Goal: Information Seeking & Learning: Learn about a topic

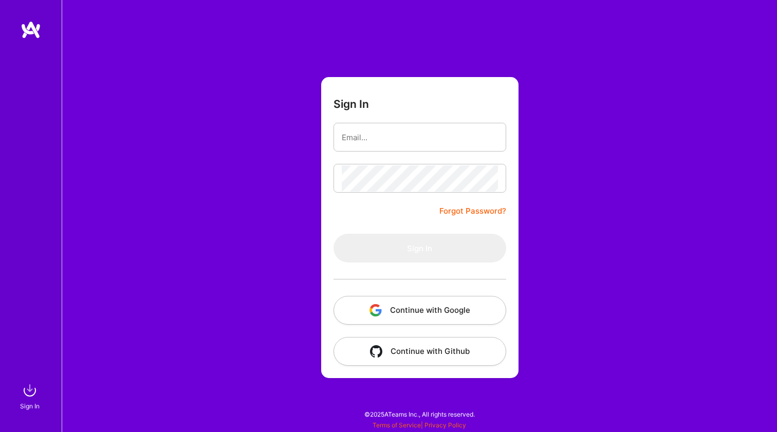
click at [409, 303] on button "Continue with Google" at bounding box center [419, 310] width 173 height 29
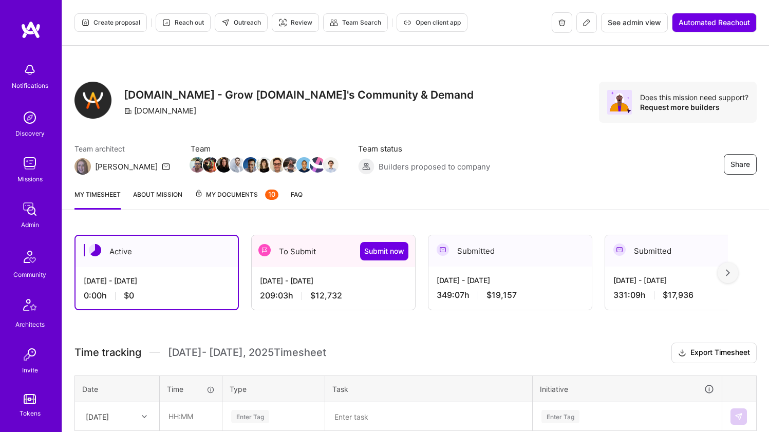
scroll to position [67, 0]
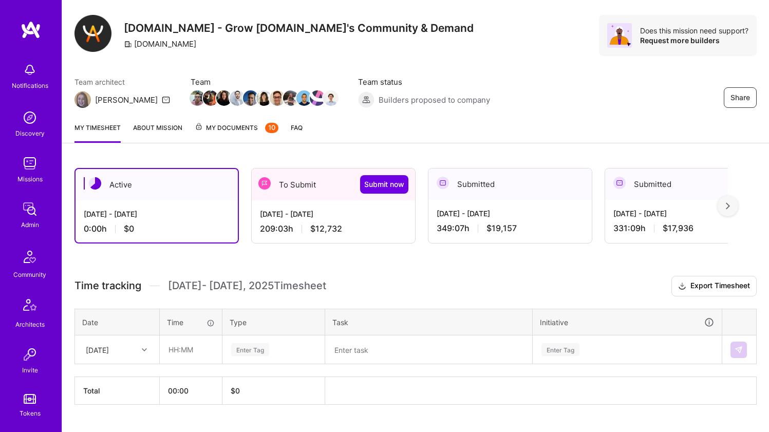
click at [275, 228] on div "209:03 h $12,732" at bounding box center [333, 228] width 147 height 11
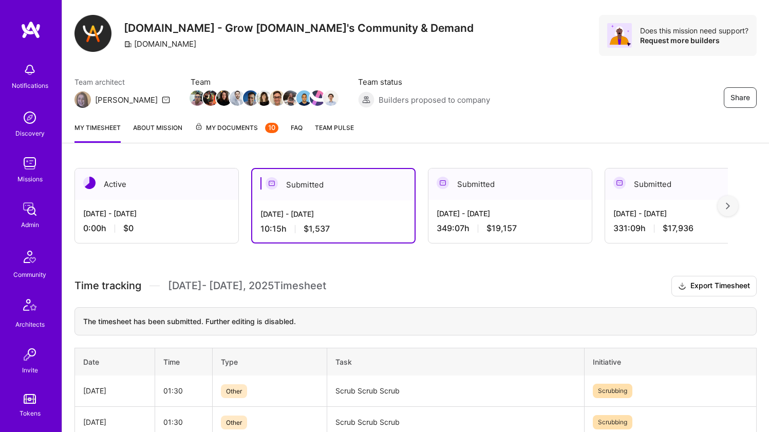
click at [171, 229] on div "0:00 h $0" at bounding box center [156, 228] width 147 height 11
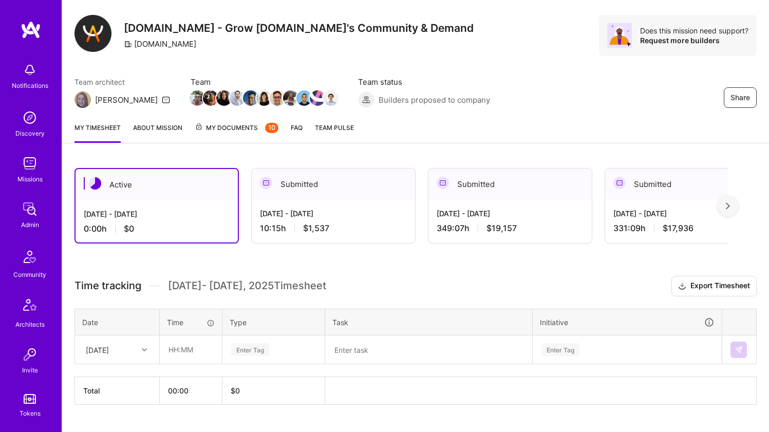
scroll to position [90, 0]
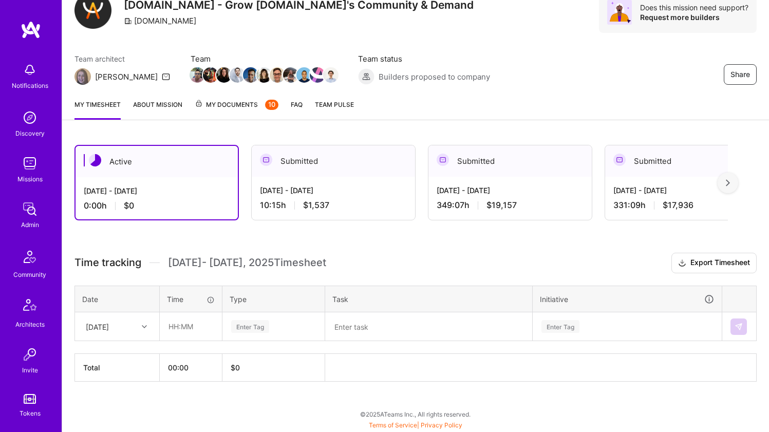
click at [137, 328] on div "Thu, Sep 18" at bounding box center [109, 326] width 57 height 17
click at [131, 356] on div "Tue, Sep 16" at bounding box center [117, 355] width 83 height 19
click at [188, 331] on input "text" at bounding box center [190, 326] width 61 height 27
type input "01:30"
type input "oth"
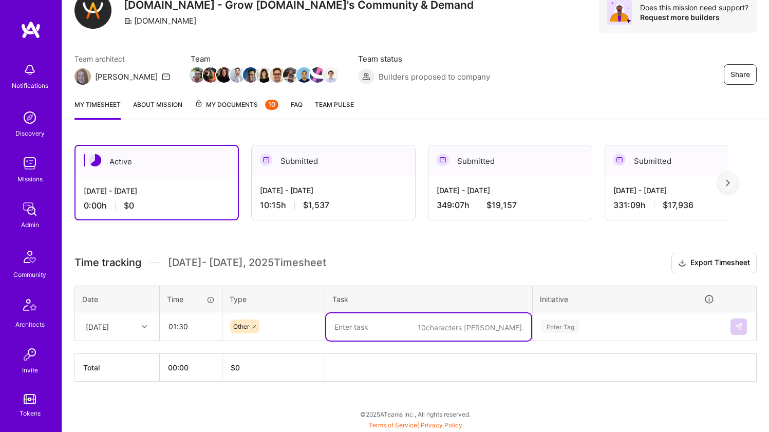
paste textarea "Scrub Scrub Scrub"
type textarea "Scrub Scrub Scrub"
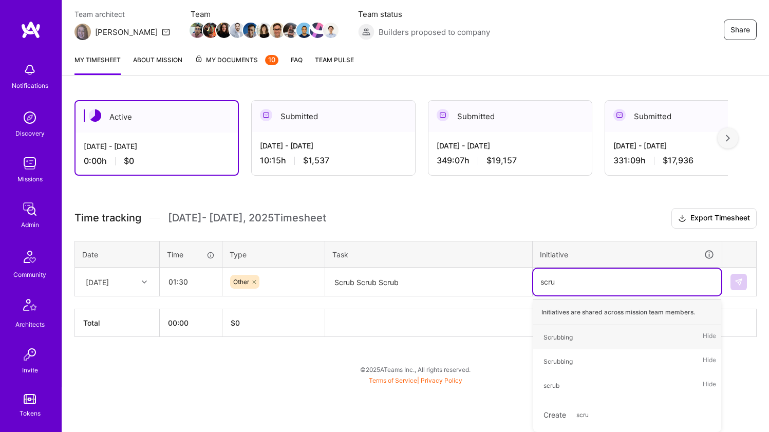
type input "scrub"
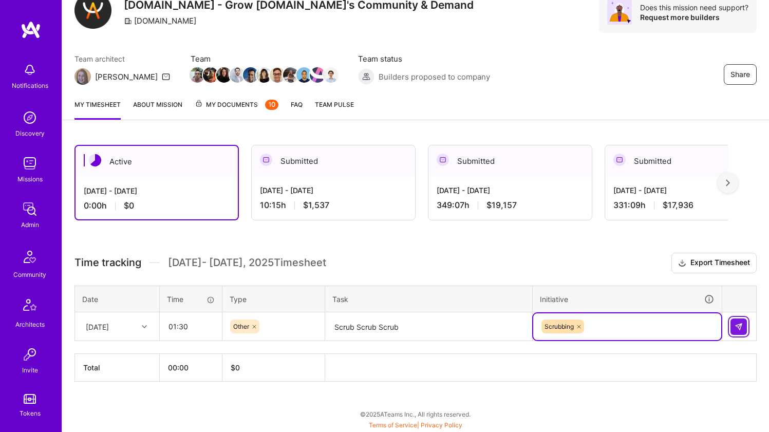
click at [734, 325] on button at bounding box center [739, 327] width 16 height 16
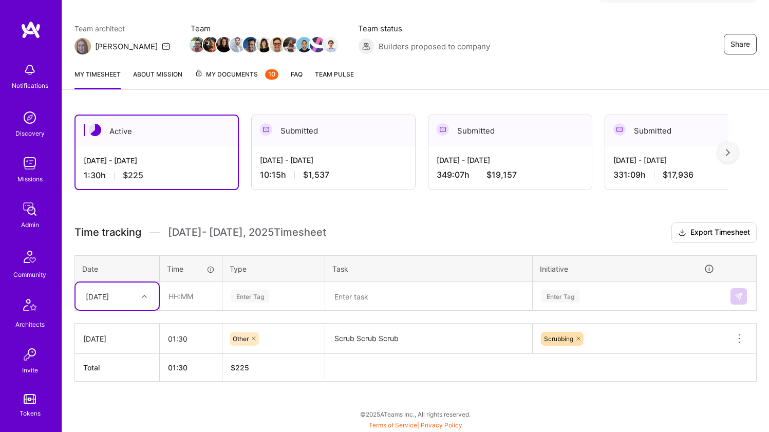
scroll to position [120, 0]
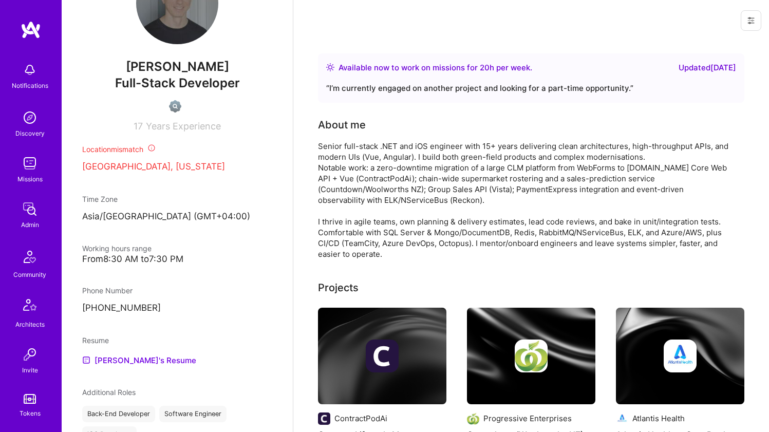
scroll to position [444, 0]
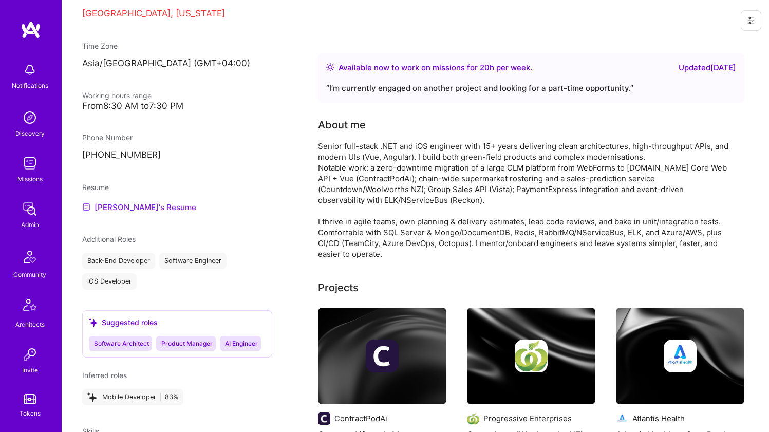
click at [143, 213] on link "[PERSON_NAME]'s Resume" at bounding box center [139, 207] width 114 height 12
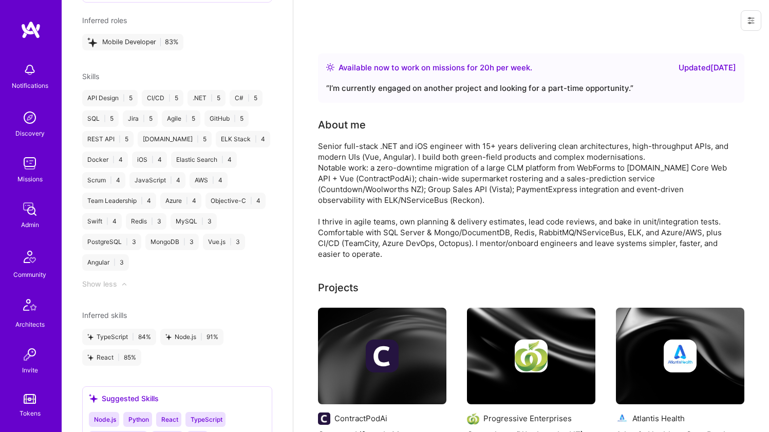
scroll to position [314, 0]
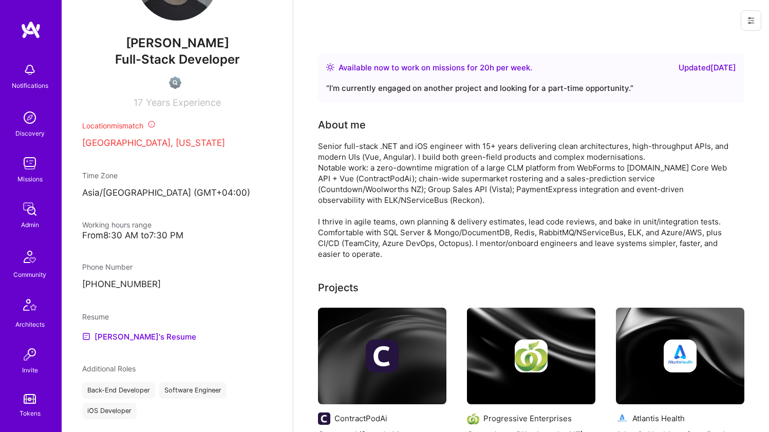
click at [350, 148] on div "Senior full-stack .NET and iOS engineer with 15+ years delivering clean archite…" at bounding box center [523, 200] width 411 height 119
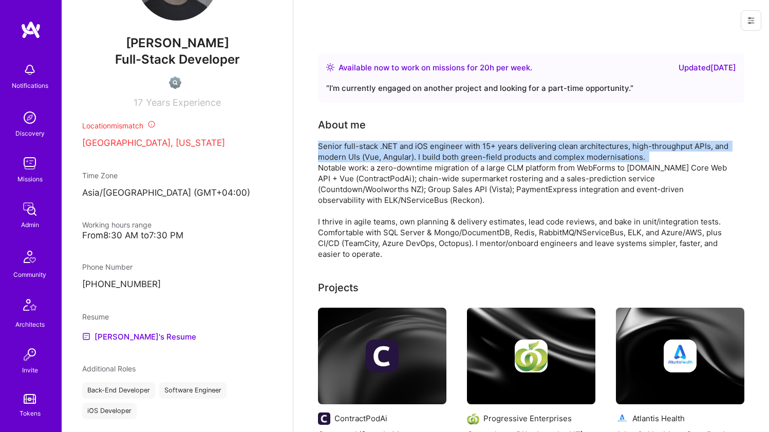
click at [350, 148] on div "Senior full-stack .NET and iOS engineer with 15+ years delivering clean archite…" at bounding box center [523, 200] width 411 height 119
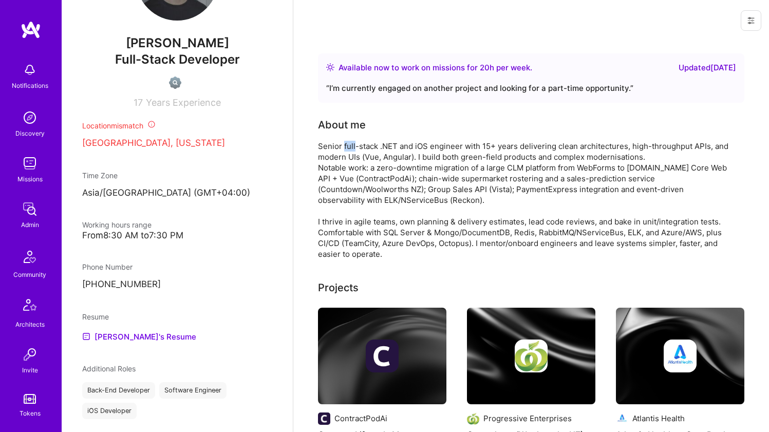
click at [350, 148] on div "Senior full-stack .NET and iOS engineer with 15+ years delivering clean archite…" at bounding box center [523, 200] width 411 height 119
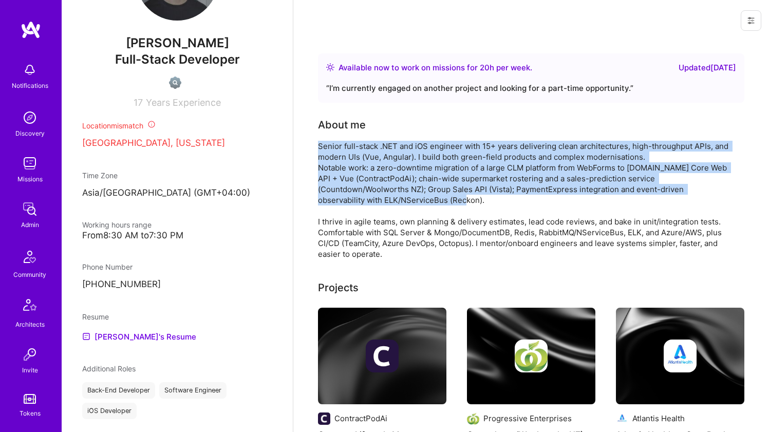
drag, startPoint x: 350, startPoint y: 148, endPoint x: 357, endPoint y: 183, distance: 35.1
click at [357, 183] on div "Senior full-stack .NET and iOS engineer with 15+ years delivering clean archite…" at bounding box center [523, 200] width 411 height 119
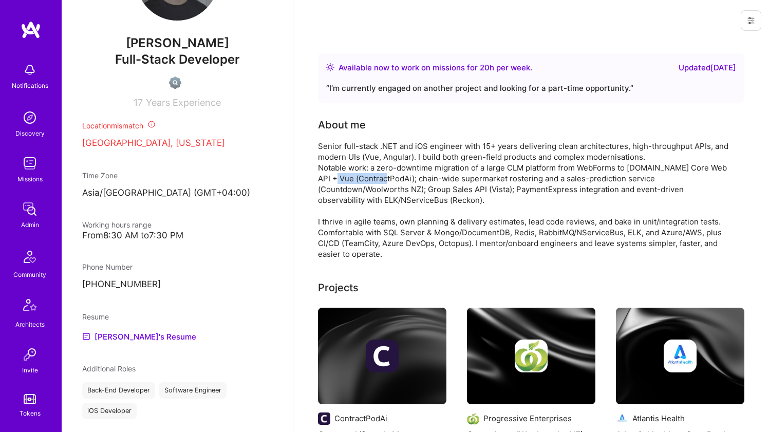
click at [357, 183] on div "Senior full-stack .NET and iOS engineer with 15+ years delivering clean archite…" at bounding box center [523, 200] width 411 height 119
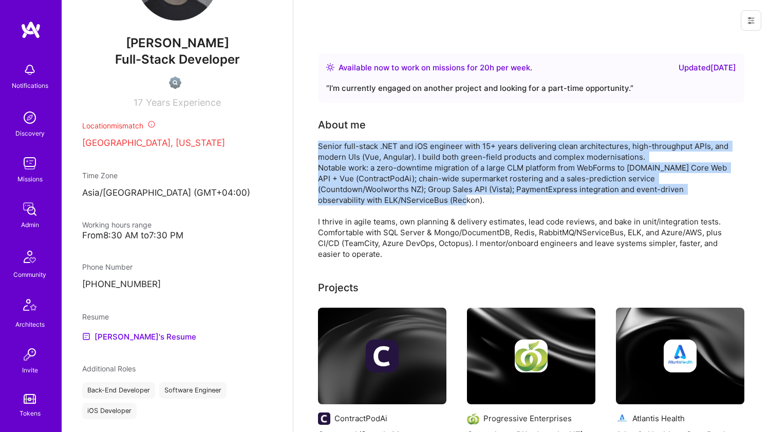
drag, startPoint x: 357, startPoint y: 183, endPoint x: 362, endPoint y: 158, distance: 25.7
click at [362, 158] on div "Senior full-stack .NET and iOS engineer with 15+ years delivering clean archite…" at bounding box center [523, 200] width 411 height 119
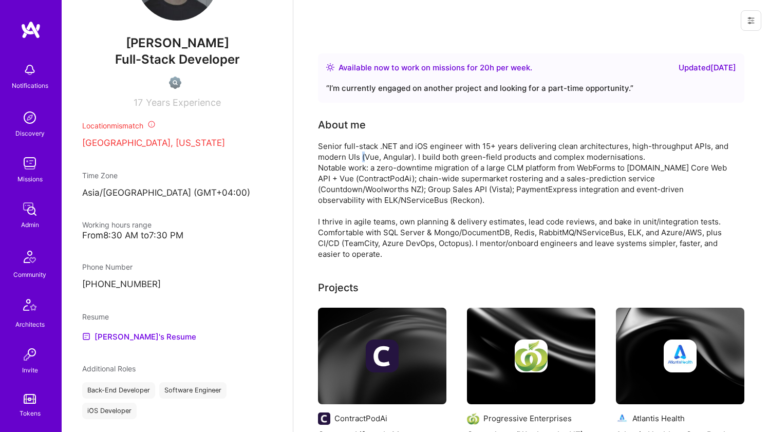
click at [362, 158] on div "Senior full-stack .NET and iOS engineer with 15+ years delivering clean archite…" at bounding box center [523, 200] width 411 height 119
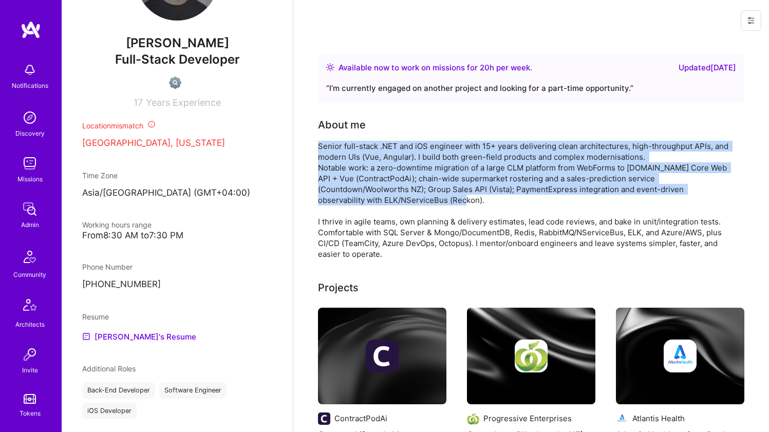
drag, startPoint x: 362, startPoint y: 158, endPoint x: 358, endPoint y: 172, distance: 14.5
click at [358, 172] on div "Senior full-stack .NET and iOS engineer with 15+ years delivering clean archite…" at bounding box center [523, 200] width 411 height 119
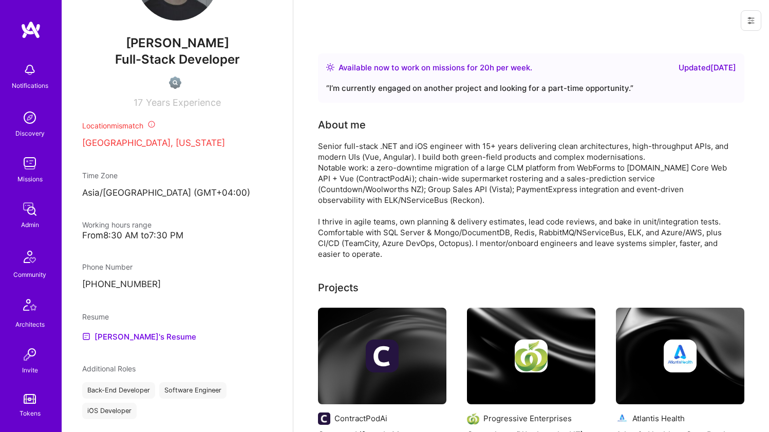
click at [358, 172] on div "Senior full-stack .NET and iOS engineer with 15+ years delivering clean archite…" at bounding box center [523, 200] width 411 height 119
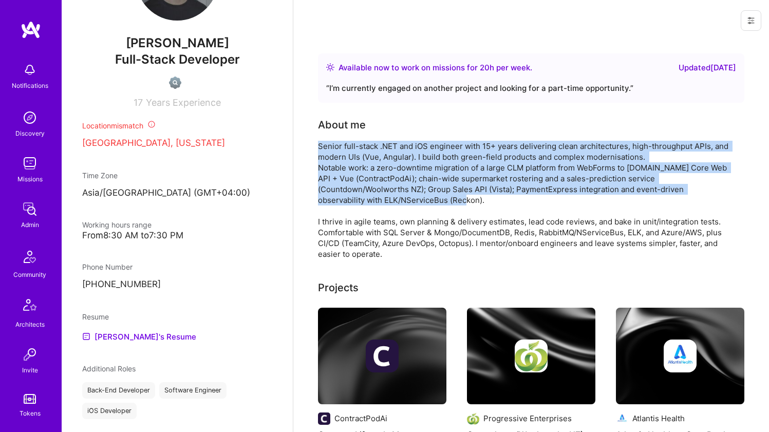
drag, startPoint x: 358, startPoint y: 172, endPoint x: 361, endPoint y: 152, distance: 19.8
click at [361, 152] on div "Senior full-stack .NET and iOS engineer with 15+ years delivering clean archite…" at bounding box center [523, 200] width 411 height 119
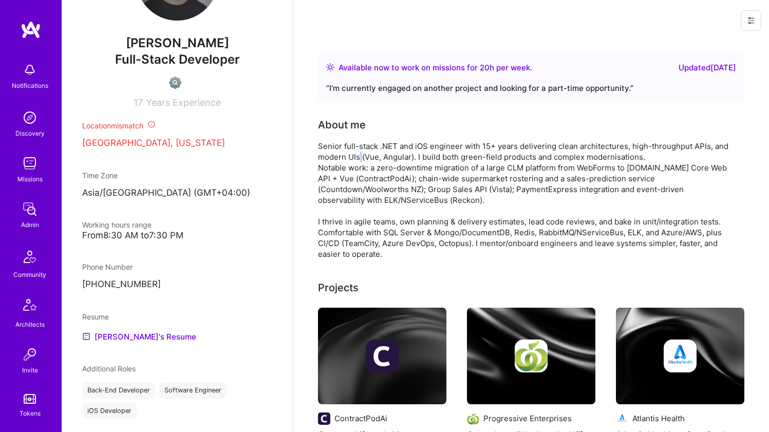
click at [361, 152] on div "Senior full-stack .NET and iOS engineer with 15+ years delivering clean archite…" at bounding box center [523, 200] width 411 height 119
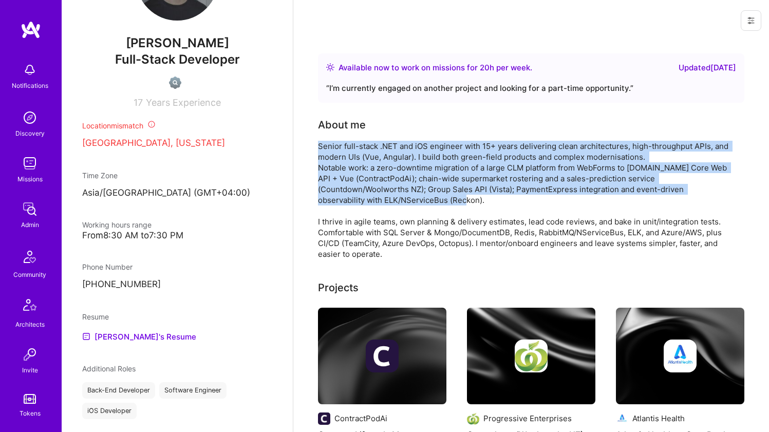
drag, startPoint x: 361, startPoint y: 152, endPoint x: 359, endPoint y: 162, distance: 10.5
click at [359, 162] on div "Senior full-stack .NET and iOS engineer with 15+ years delivering clean archite…" at bounding box center [523, 200] width 411 height 119
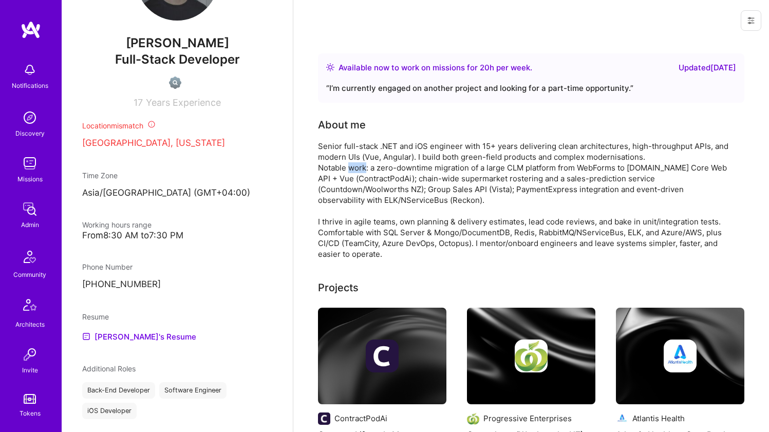
click at [359, 162] on div "Senior full-stack .NET and iOS engineer with 15+ years delivering clean archite…" at bounding box center [523, 200] width 411 height 119
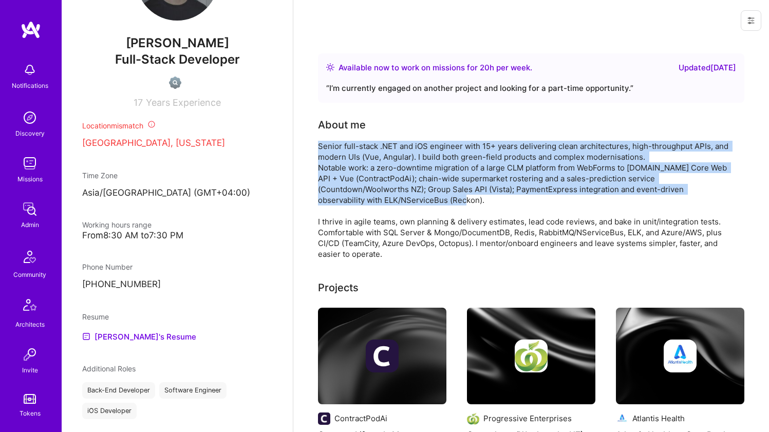
drag, startPoint x: 359, startPoint y: 162, endPoint x: 361, endPoint y: 150, distance: 12.6
click at [361, 150] on div "Senior full-stack .NET and iOS engineer with 15+ years delivering clean archite…" at bounding box center [523, 200] width 411 height 119
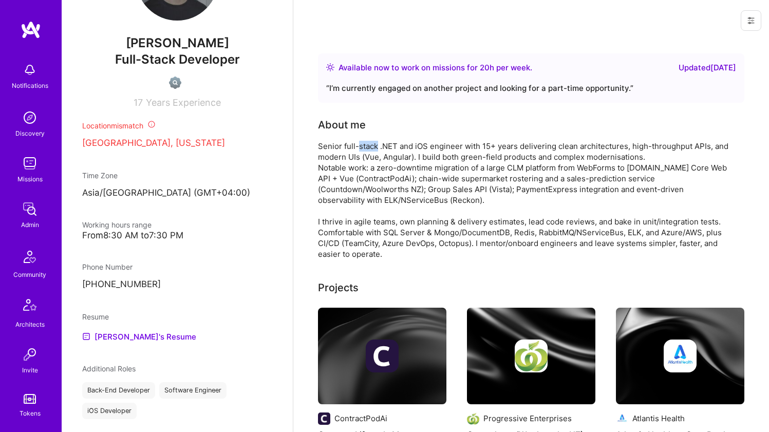
click at [361, 150] on div "Senior full-stack .NET and iOS engineer with 15+ years delivering clean archite…" at bounding box center [523, 200] width 411 height 119
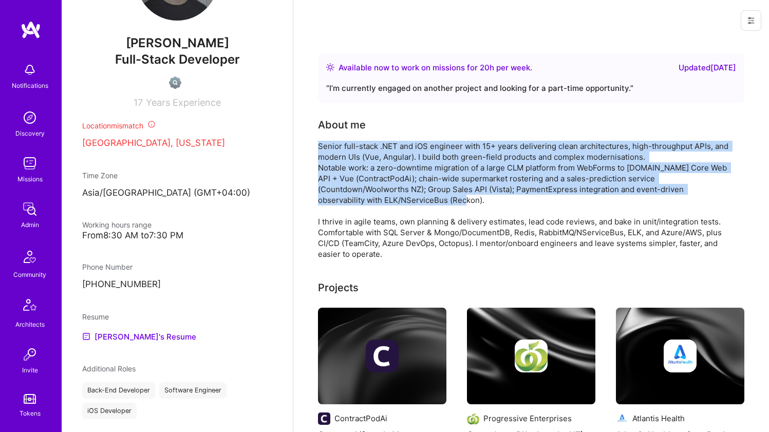
drag, startPoint x: 361, startPoint y: 150, endPoint x: 357, endPoint y: 167, distance: 17.9
click at [357, 167] on div "Senior full-stack .NET and iOS engineer with 15+ years delivering clean archite…" at bounding box center [523, 200] width 411 height 119
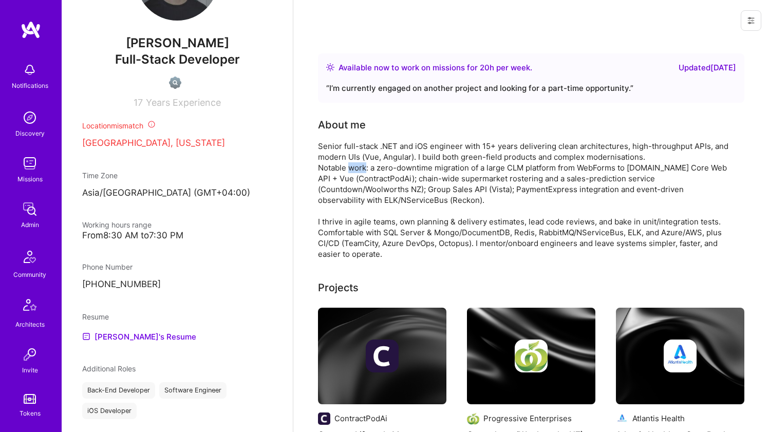
click at [357, 167] on div "Senior full-stack .NET and iOS engineer with 15+ years delivering clean archite…" at bounding box center [523, 200] width 411 height 119
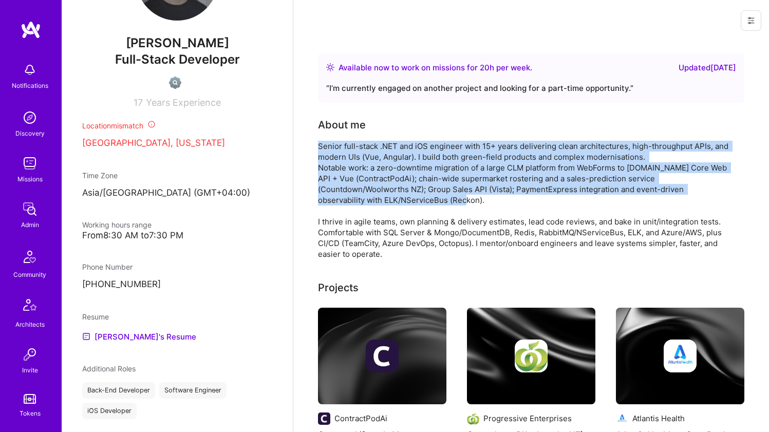
drag, startPoint x: 357, startPoint y: 167, endPoint x: 360, endPoint y: 155, distance: 13.1
click at [360, 155] on div "Senior full-stack .NET and iOS engineer with 15+ years delivering clean archite…" at bounding box center [523, 200] width 411 height 119
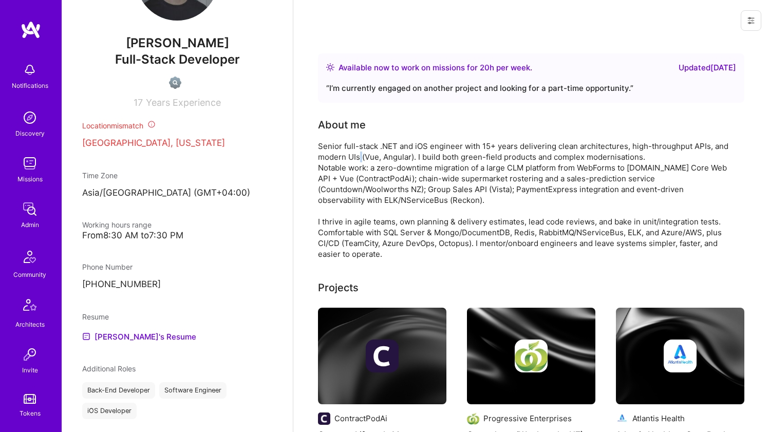
click at [360, 155] on div "Senior full-stack .NET and iOS engineer with 15+ years delivering clean archite…" at bounding box center [523, 200] width 411 height 119
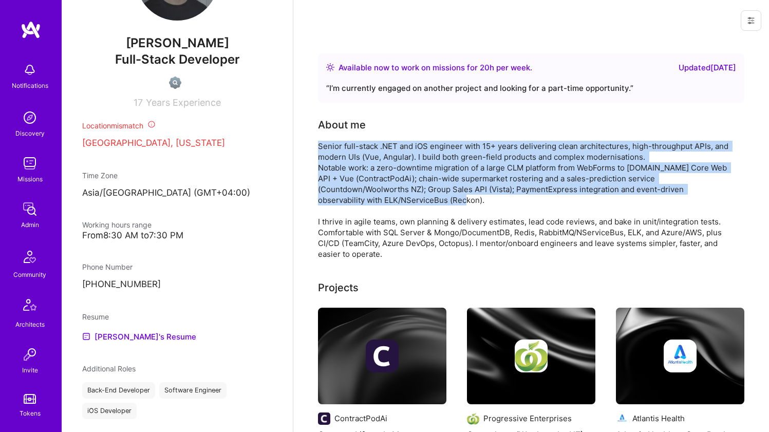
drag, startPoint x: 360, startPoint y: 155, endPoint x: 357, endPoint y: 165, distance: 10.6
click at [357, 165] on div "Senior full-stack .NET and iOS engineer with 15+ years delivering clean archite…" at bounding box center [523, 200] width 411 height 119
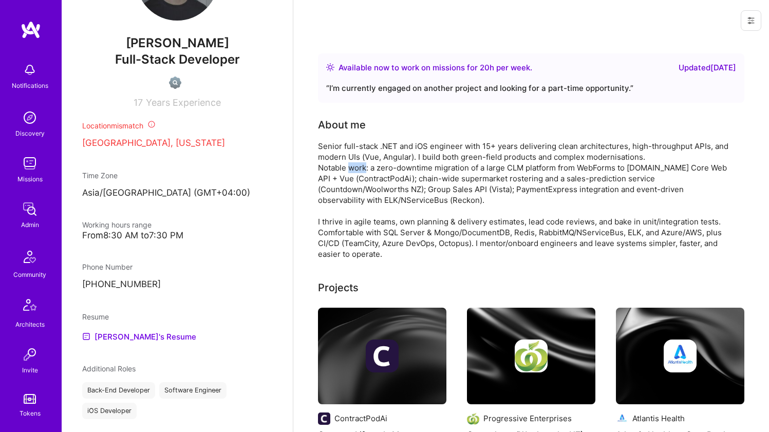
click at [357, 165] on div "Senior full-stack .NET and iOS engineer with 15+ years delivering clean archite…" at bounding box center [523, 200] width 411 height 119
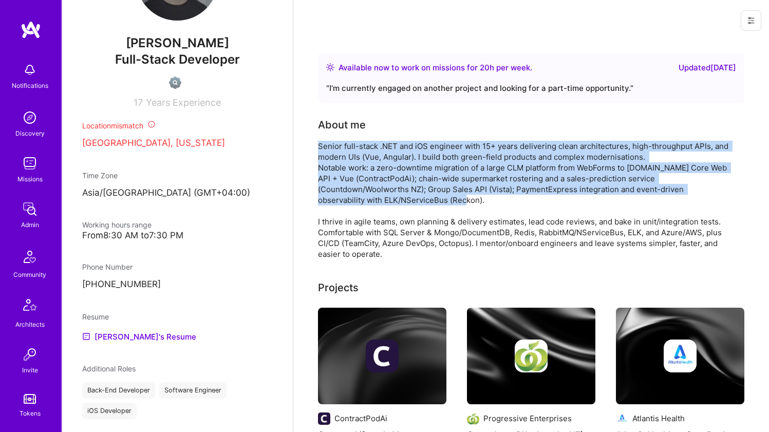
drag, startPoint x: 357, startPoint y: 165, endPoint x: 361, endPoint y: 150, distance: 15.3
click at [361, 150] on div "Senior full-stack .NET and iOS engineer with 15+ years delivering clean archite…" at bounding box center [523, 200] width 411 height 119
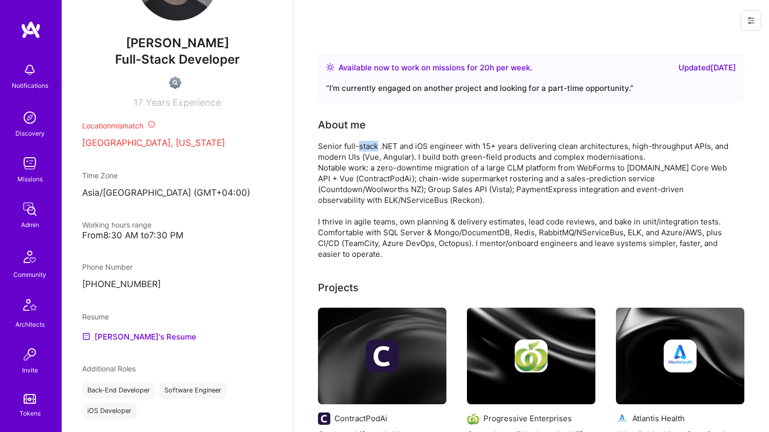
click at [361, 150] on div "Senior full-stack .NET and iOS engineer with 15+ years delivering clean archite…" at bounding box center [523, 200] width 411 height 119
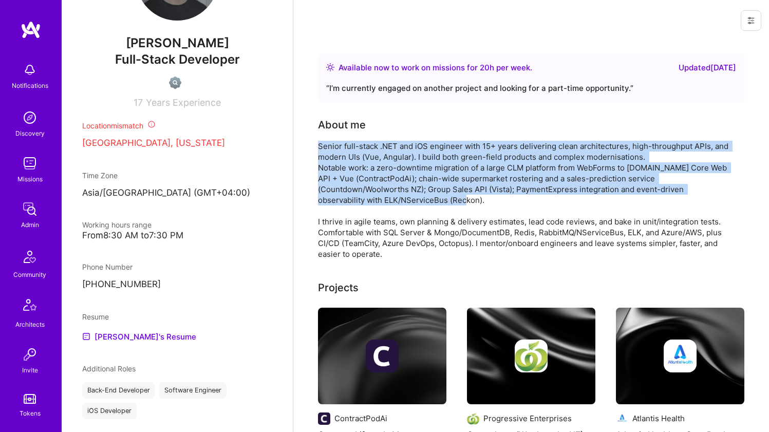
drag, startPoint x: 361, startPoint y: 150, endPoint x: 357, endPoint y: 166, distance: 16.8
click at [357, 166] on div "Senior full-stack .NET and iOS engineer with 15+ years delivering clean archite…" at bounding box center [523, 200] width 411 height 119
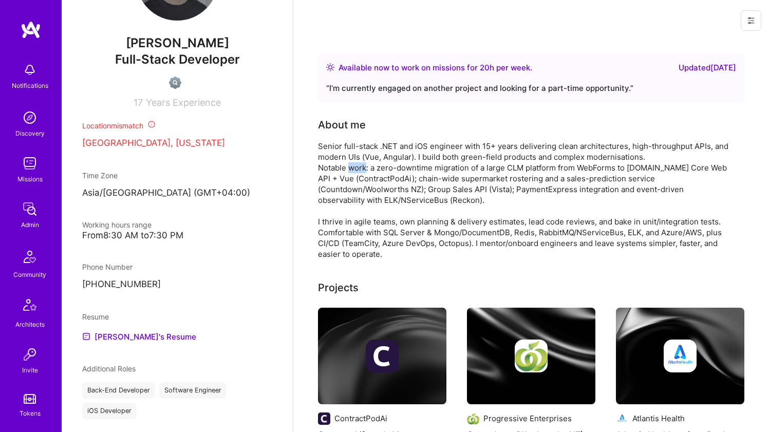
click at [357, 166] on div "Senior full-stack .NET and iOS engineer with 15+ years delivering clean archite…" at bounding box center [523, 200] width 411 height 119
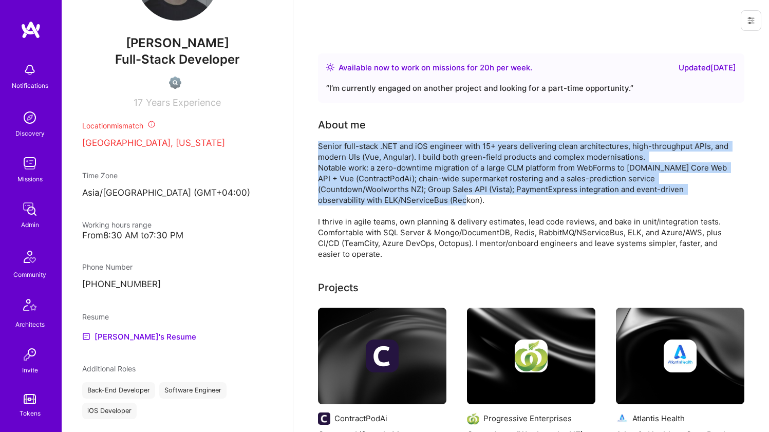
drag, startPoint x: 357, startPoint y: 166, endPoint x: 360, endPoint y: 154, distance: 12.7
click at [360, 154] on div "Senior full-stack .NET and iOS engineer with 15+ years delivering clean archite…" at bounding box center [523, 200] width 411 height 119
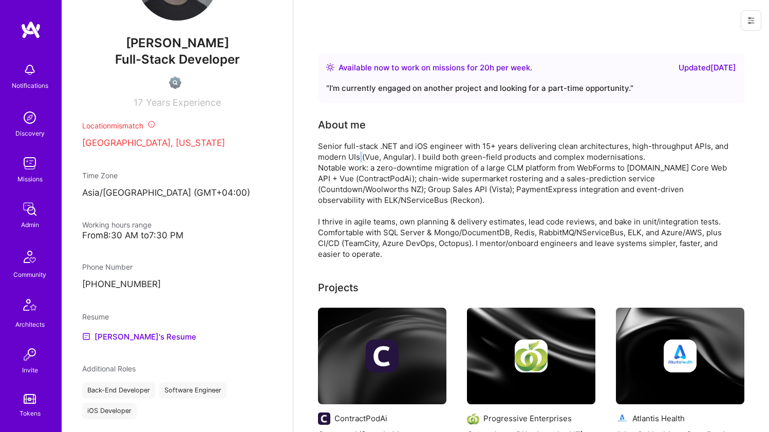
click at [360, 154] on div "Senior full-stack .NET and iOS engineer with 15+ years delivering clean archite…" at bounding box center [523, 200] width 411 height 119
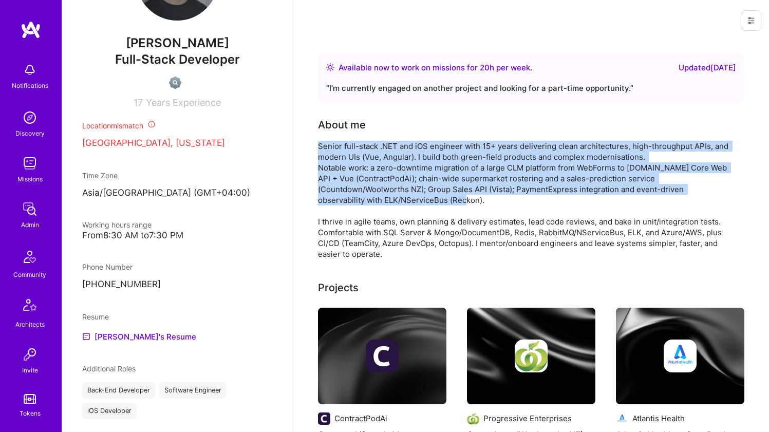
drag, startPoint x: 360, startPoint y: 154, endPoint x: 352, endPoint y: 181, distance: 28.3
click at [352, 181] on div "Senior full-stack .NET and iOS engineer with 15+ years delivering clean archite…" at bounding box center [523, 200] width 411 height 119
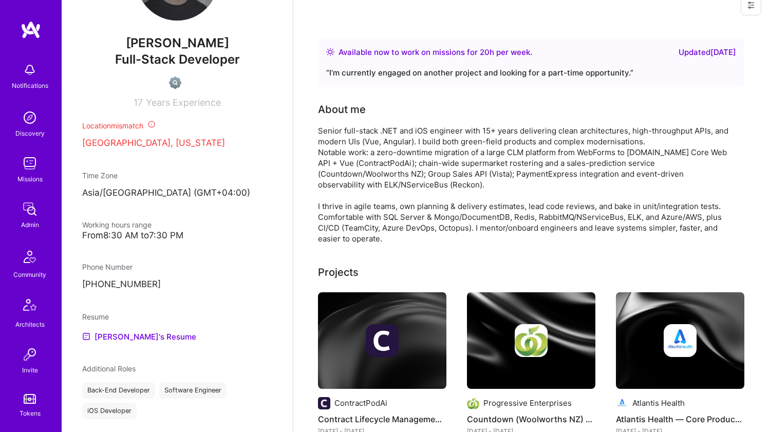
click at [345, 209] on div "Senior full-stack .NET and iOS engineer with 15+ years delivering clean archite…" at bounding box center [523, 184] width 411 height 119
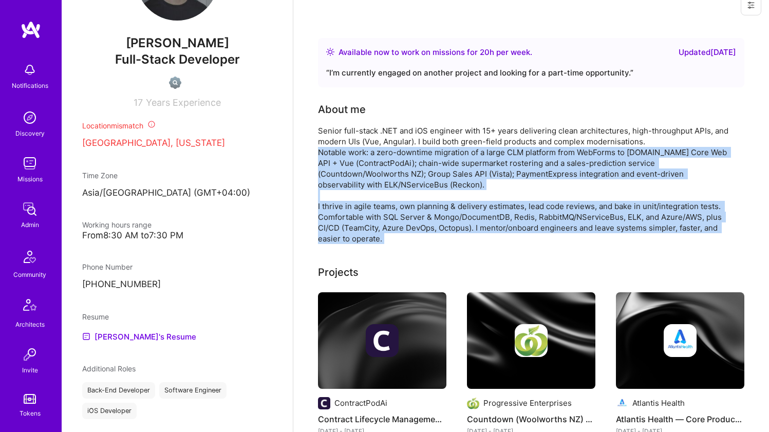
drag, startPoint x: 345, startPoint y: 209, endPoint x: 348, endPoint y: 177, distance: 32.1
click at [348, 177] on div "Senior full-stack .NET and iOS engineer with 15+ years delivering clean archite…" at bounding box center [523, 184] width 411 height 119
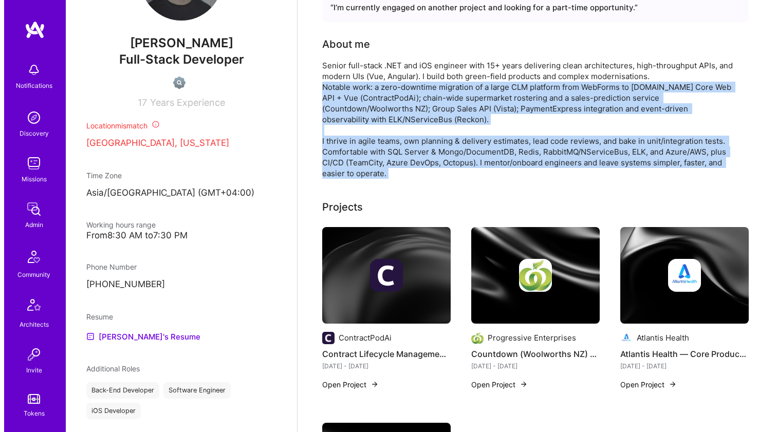
scroll to position [113, 0]
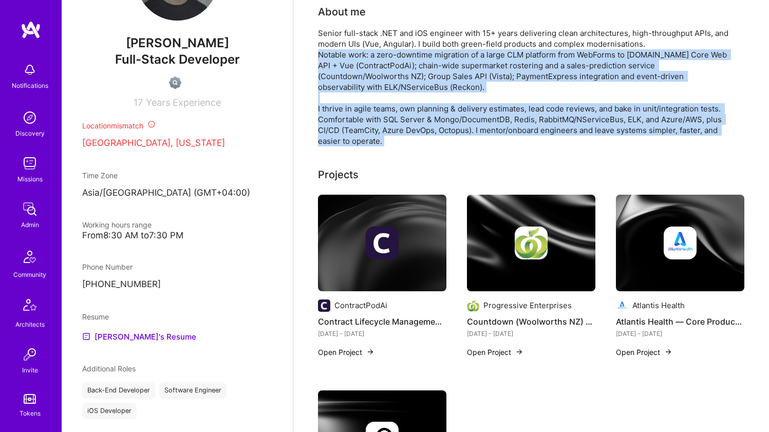
click at [357, 210] on img at bounding box center [382, 243] width 128 height 97
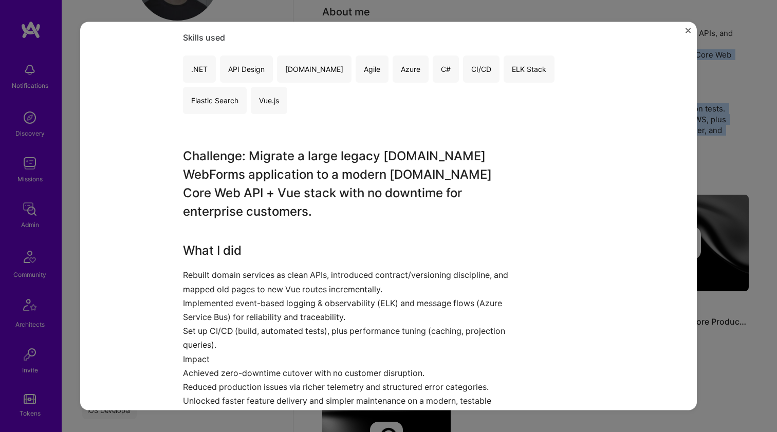
scroll to position [280, 0]
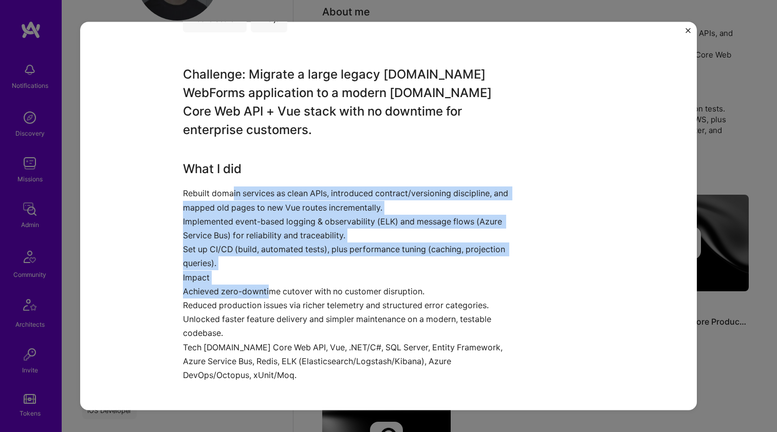
drag, startPoint x: 229, startPoint y: 177, endPoint x: 266, endPoint y: 267, distance: 97.0
click at [266, 267] on div "Challenge: Migrate a large legacy ASP.NET WebForms application to a modern ASP.…" at bounding box center [350, 223] width 334 height 317
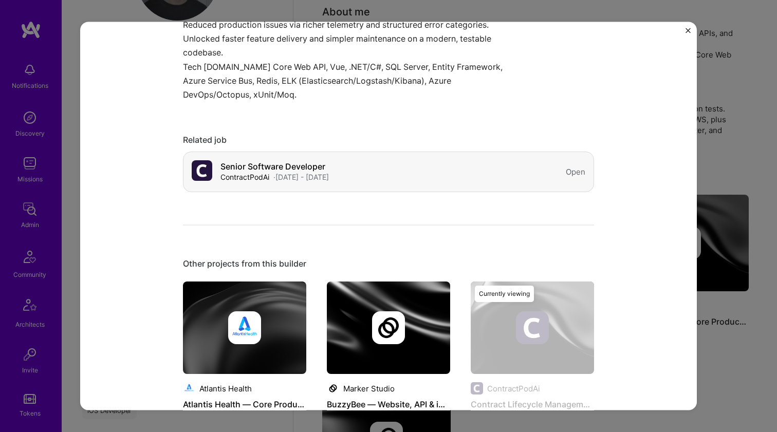
scroll to position [766, 0]
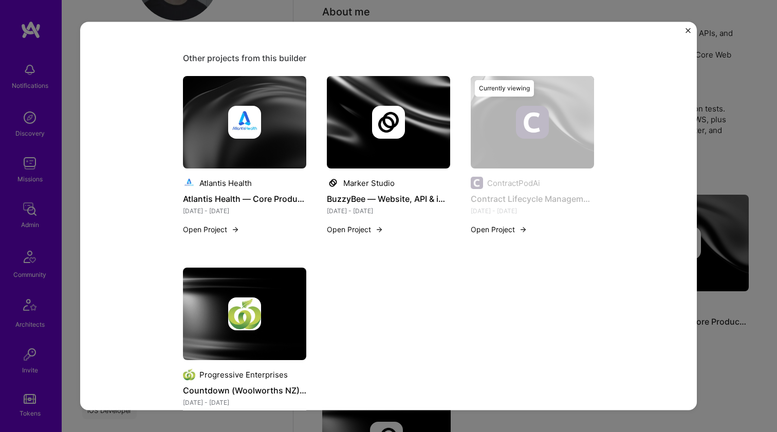
click at [216, 297] on div at bounding box center [244, 313] width 123 height 33
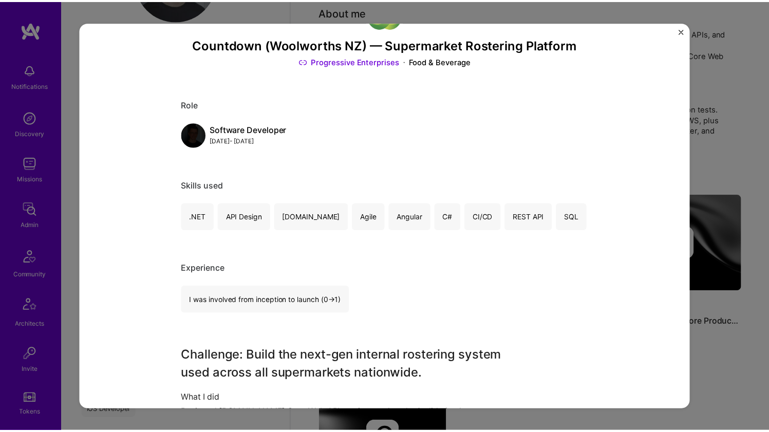
scroll to position [14, 0]
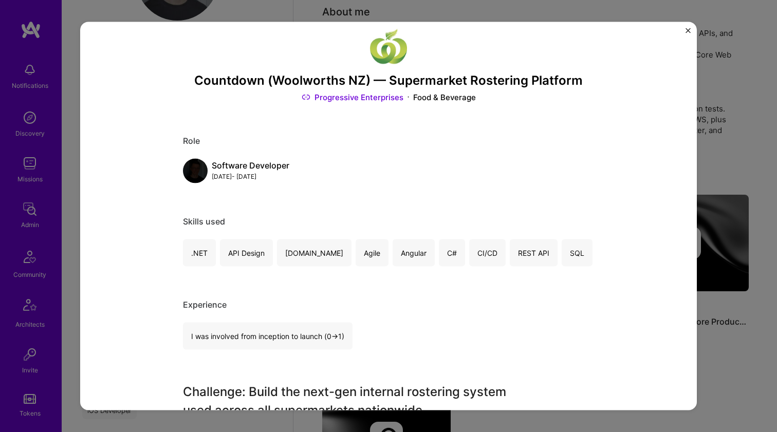
click at [742, 72] on div "Countdown (Woolworths NZ) — Supermarket Rostering Platform Progressive Enterpri…" at bounding box center [388, 216] width 777 height 432
click at [702, 58] on div "Countdown (Woolworths NZ) — Supermarket Rostering Platform Progressive Enterpri…" at bounding box center [388, 216] width 777 height 432
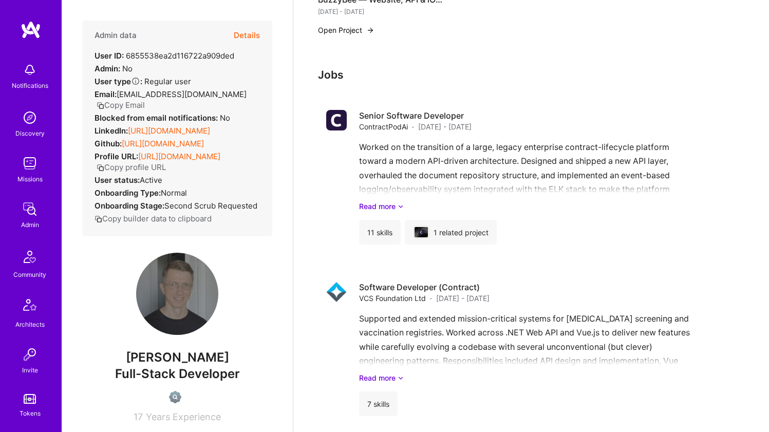
scroll to position [469, 0]
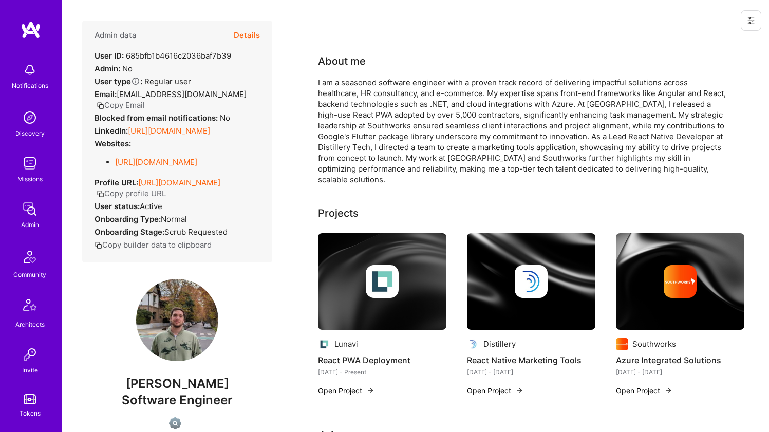
click at [173, 128] on link "https://linkedin.com/in/gantelo" at bounding box center [169, 131] width 82 height 10
click at [153, 164] on link "https://github.com/gantelo" at bounding box center [156, 162] width 82 height 10
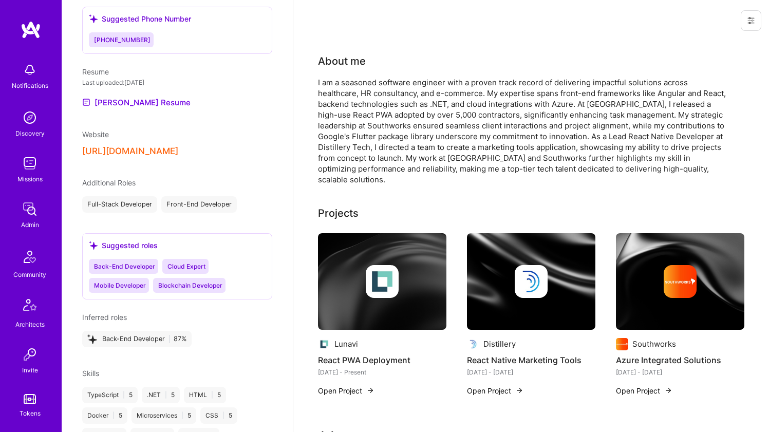
scroll to position [555, 0]
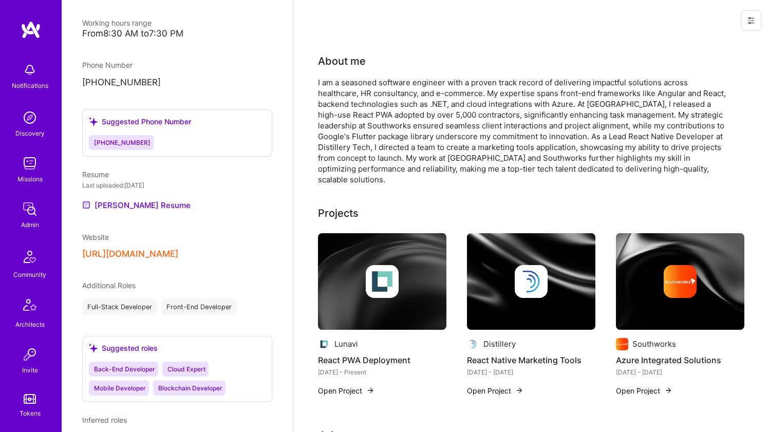
click at [133, 251] on button "https://github.com/gantelo" at bounding box center [130, 254] width 96 height 11
click at [364, 110] on div "I am a seasoned software engineer with a proven track record of delivering impa…" at bounding box center [523, 131] width 411 height 108
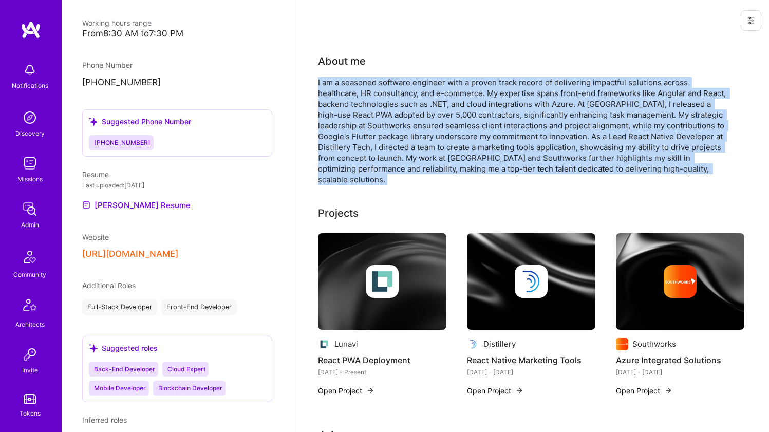
click at [364, 110] on div "I am a seasoned software engineer with a proven track record of delivering impa…" at bounding box center [523, 131] width 411 height 108
click at [397, 92] on div "I am a seasoned software engineer with a proven track record of delivering impa…" at bounding box center [523, 131] width 411 height 108
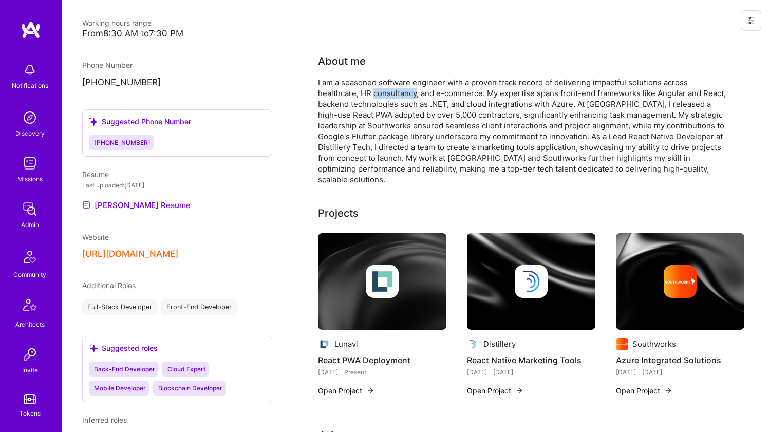
click at [397, 92] on div "I am a seasoned software engineer with a proven track record of delivering impa…" at bounding box center [523, 131] width 411 height 108
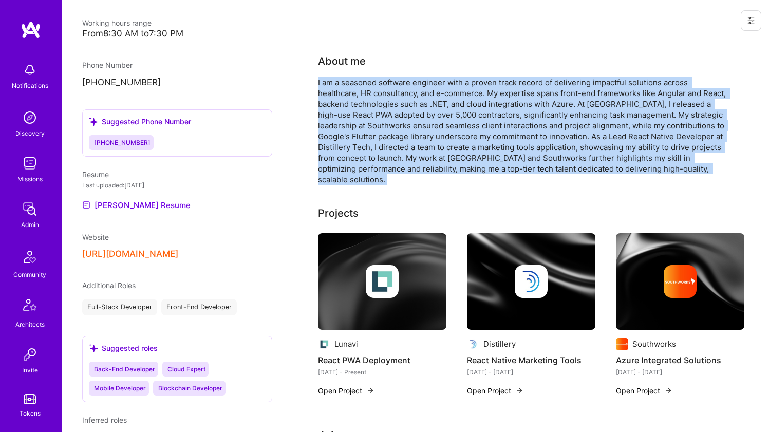
click at [397, 92] on div "I am a seasoned software engineer with a proven track record of delivering impa…" at bounding box center [523, 131] width 411 height 108
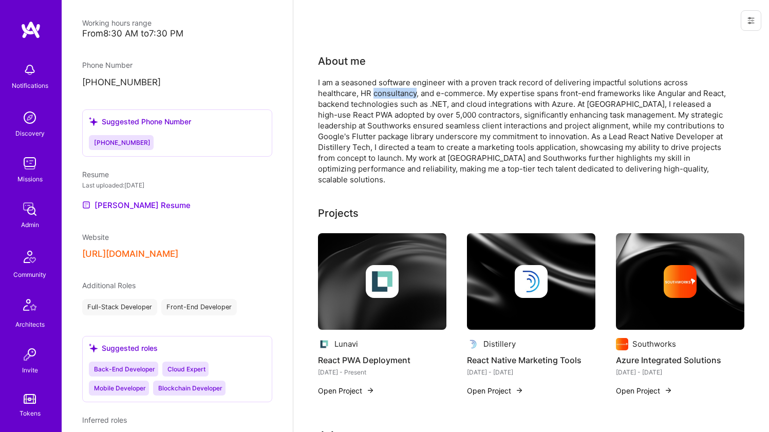
click at [397, 92] on div "I am a seasoned software engineer with a proven track record of delivering impa…" at bounding box center [523, 131] width 411 height 108
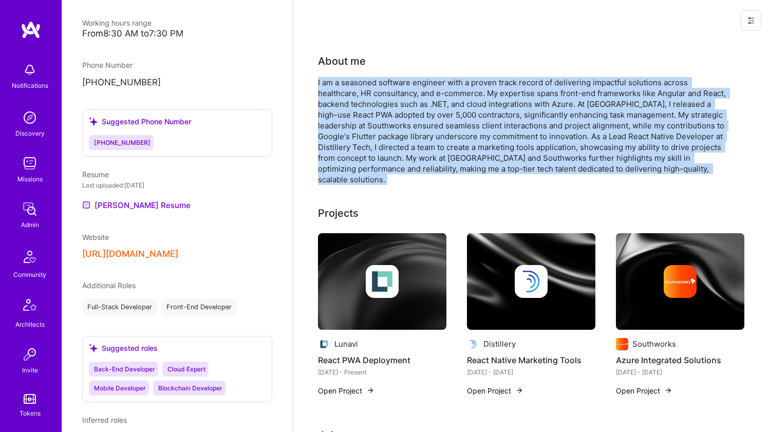
click at [397, 92] on div "I am a seasoned software engineer with a proven track record of delivering impa…" at bounding box center [523, 131] width 411 height 108
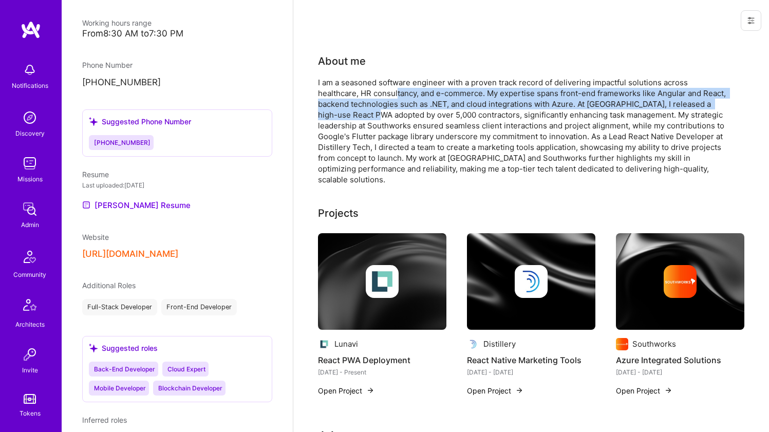
drag, startPoint x: 398, startPoint y: 89, endPoint x: 371, endPoint y: 119, distance: 40.7
click at [371, 119] on div "I am a seasoned software engineer with a proven track record of delivering impa…" at bounding box center [523, 131] width 411 height 108
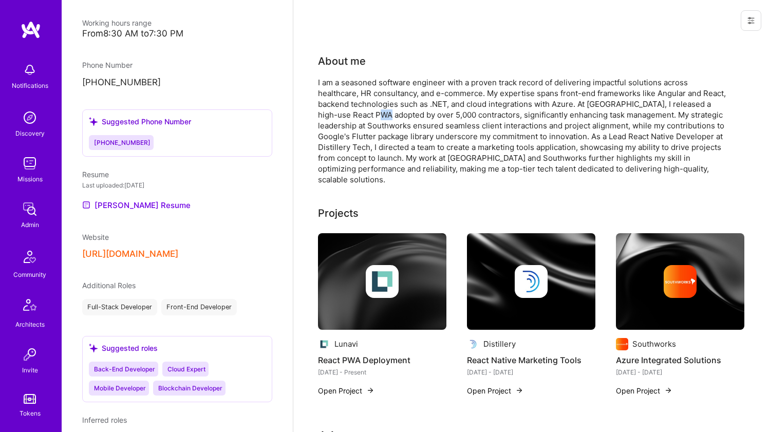
drag, startPoint x: 371, startPoint y: 119, endPoint x: 372, endPoint y: 113, distance: 6.4
click at [372, 113] on div "I am a seasoned software engineer with a proven track record of delivering impa…" at bounding box center [523, 131] width 411 height 108
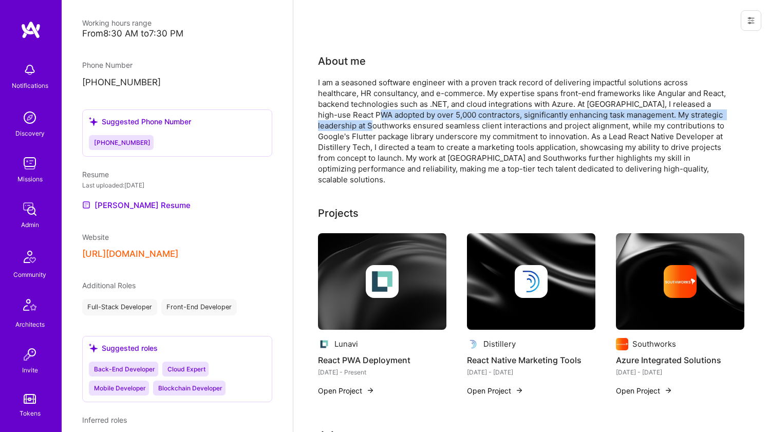
drag, startPoint x: 372, startPoint y: 109, endPoint x: 366, endPoint y: 122, distance: 13.6
click at [366, 122] on div "I am a seasoned software engineer with a proven track record of delivering impa…" at bounding box center [523, 131] width 411 height 108
drag, startPoint x: 366, startPoint y: 122, endPoint x: 366, endPoint y: 111, distance: 10.3
click at [366, 111] on div "I am a seasoned software engineer with a proven track record of delivering impa…" at bounding box center [523, 131] width 411 height 108
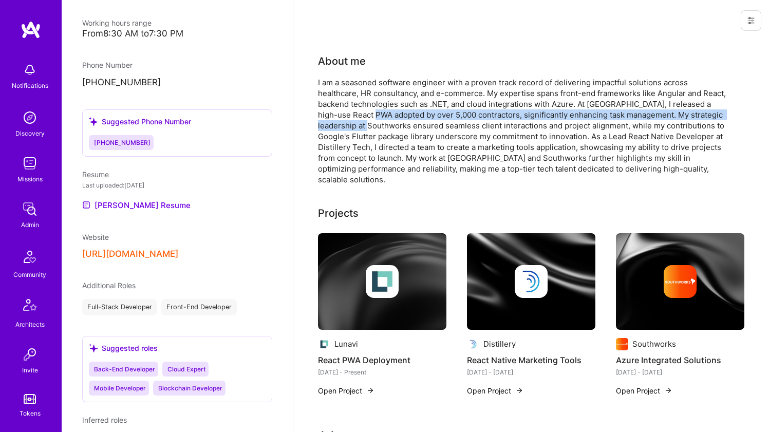
click at [366, 111] on div "I am a seasoned software engineer with a proven track record of delivering impa…" at bounding box center [523, 131] width 411 height 108
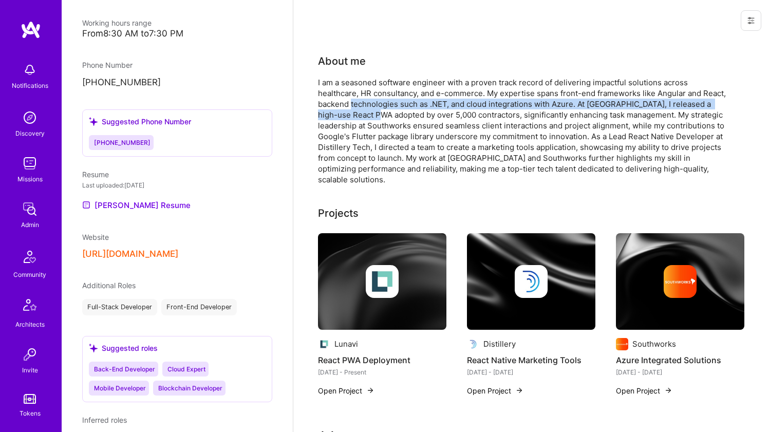
drag, startPoint x: 366, startPoint y: 111, endPoint x: 365, endPoint y: 99, distance: 12.9
click at [365, 99] on div "I am a seasoned software engineer with a proven track record of delivering impa…" at bounding box center [523, 131] width 411 height 108
click at [365, 98] on div "I am a seasoned software engineer with a proven track record of delivering impa…" at bounding box center [523, 131] width 411 height 108
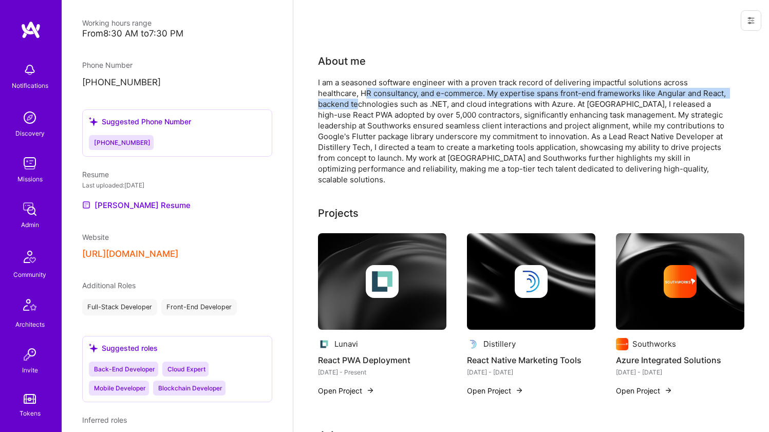
drag, startPoint x: 365, startPoint y: 95, endPoint x: 361, endPoint y: 108, distance: 13.5
click at [361, 108] on div "I am a seasoned software engineer with a proven track record of delivering impa…" at bounding box center [523, 131] width 411 height 108
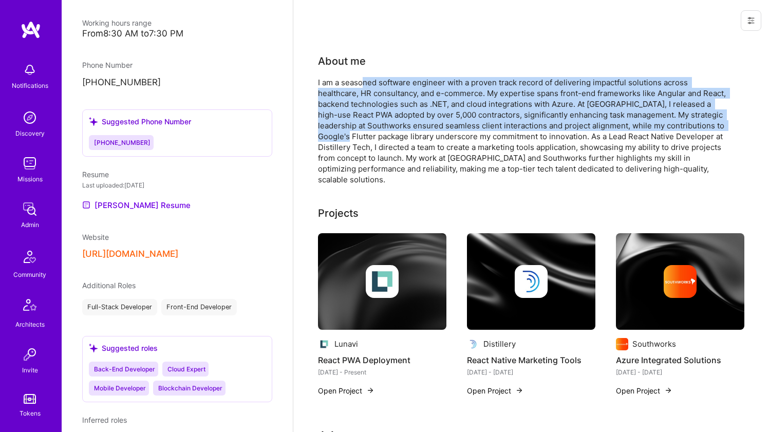
drag, startPoint x: 361, startPoint y: 87, endPoint x: 351, endPoint y: 136, distance: 49.2
click at [351, 136] on div "I am a seasoned software engineer with a proven track record of delivering impa…" at bounding box center [523, 131] width 411 height 108
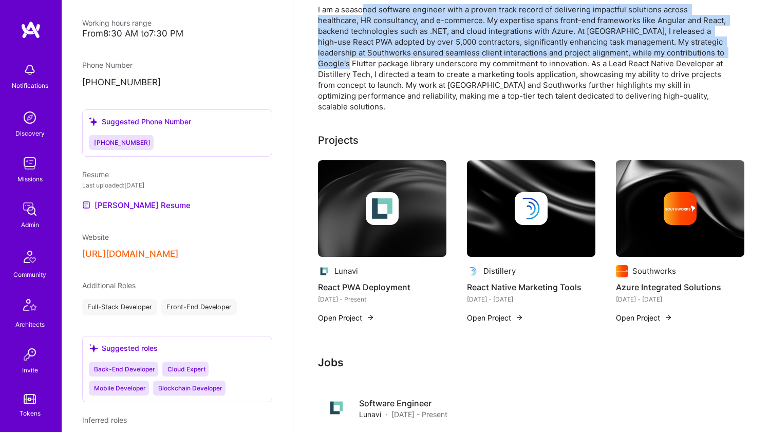
scroll to position [0, 0]
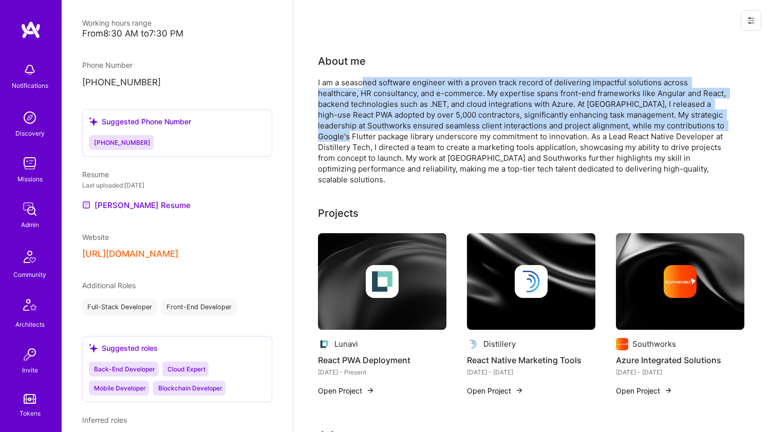
click at [438, 130] on div "I am a seasoned software engineer with a proven track record of delivering impa…" at bounding box center [523, 131] width 411 height 108
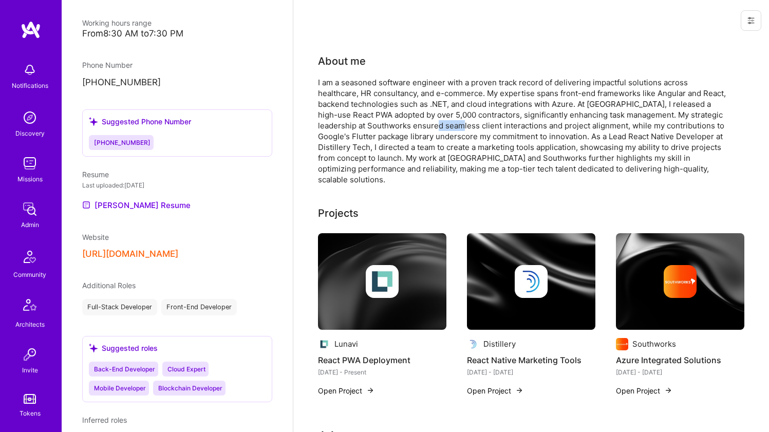
click at [438, 130] on div "I am a seasoned software engineer with a proven track record of delivering impa…" at bounding box center [523, 131] width 411 height 108
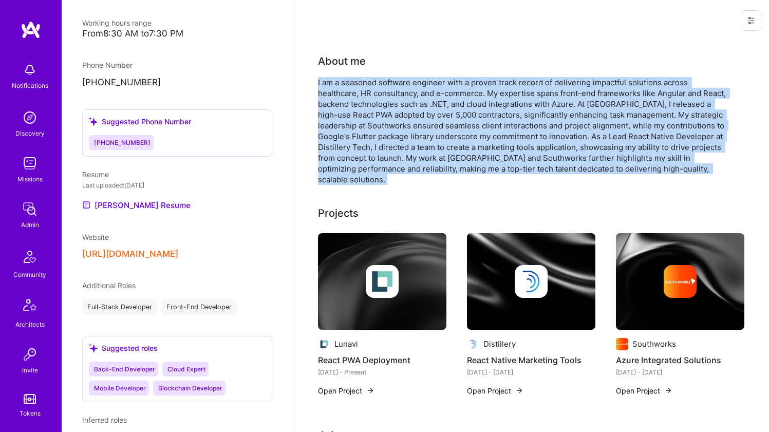
click at [438, 129] on div "I am a seasoned software engineer with a proven track record of delivering impa…" at bounding box center [523, 131] width 411 height 108
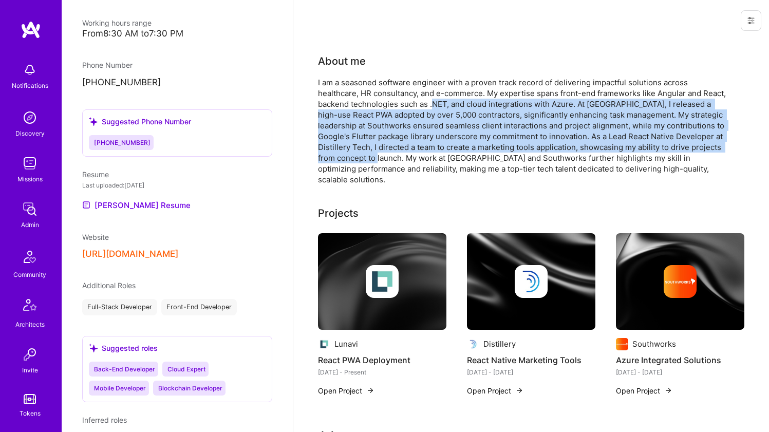
drag, startPoint x: 433, startPoint y: 101, endPoint x: 400, endPoint y: 158, distance: 65.4
click at [400, 158] on div "I am a seasoned software engineer with a proven track record of delivering impa…" at bounding box center [523, 131] width 411 height 108
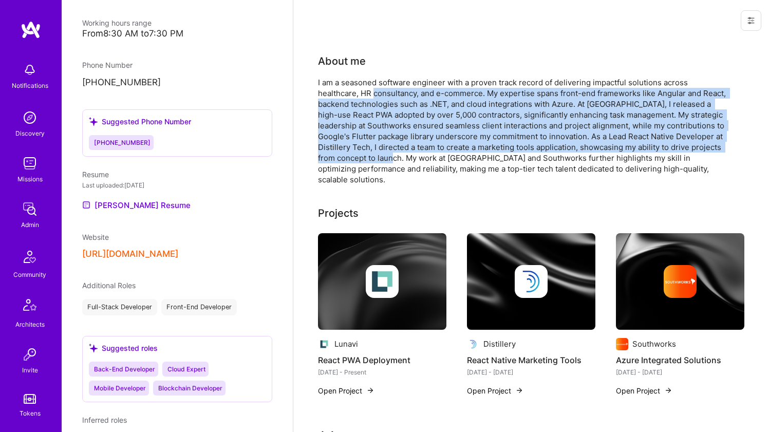
drag, startPoint x: 400, startPoint y: 158, endPoint x: 382, endPoint y: 91, distance: 68.7
click at [382, 91] on div "I am a seasoned software engineer with a proven track record of delivering impa…" at bounding box center [523, 131] width 411 height 108
drag, startPoint x: 382, startPoint y: 91, endPoint x: 361, endPoint y: 158, distance: 70.0
click at [361, 158] on div "I am a seasoned software engineer with a proven track record of delivering impa…" at bounding box center [523, 131] width 411 height 108
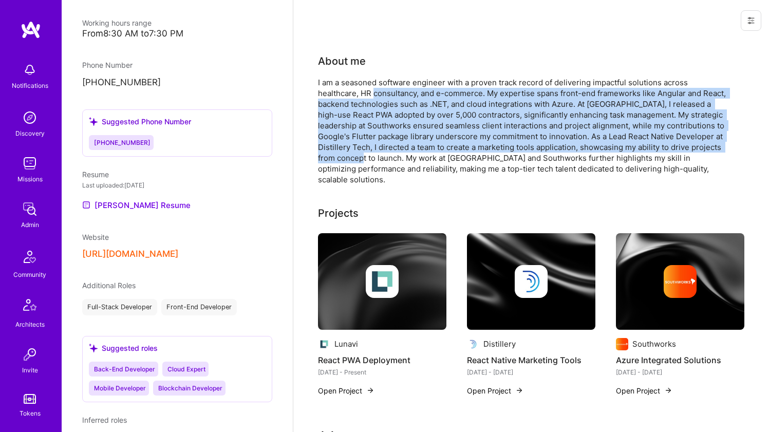
click at [361, 158] on div "I am a seasoned software engineer with a proven track record of delivering impa…" at bounding box center [523, 131] width 411 height 108
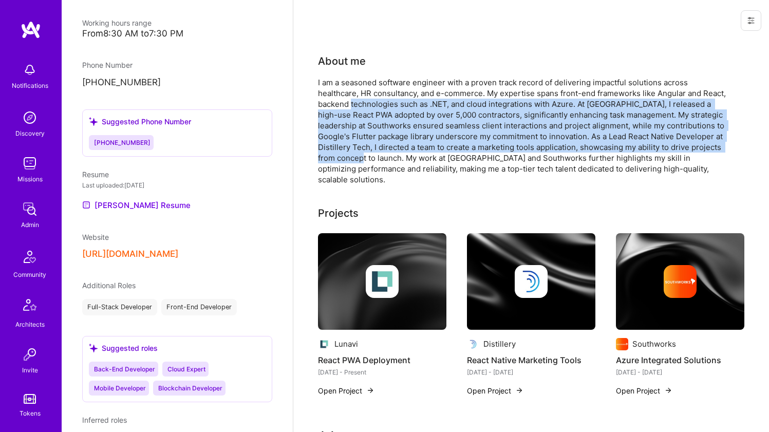
drag, startPoint x: 365, startPoint y: 145, endPoint x: 369, endPoint y: 98, distance: 48.0
click at [368, 102] on div "I am a seasoned software engineer with a proven track record of delivering impa…" at bounding box center [523, 131] width 411 height 108
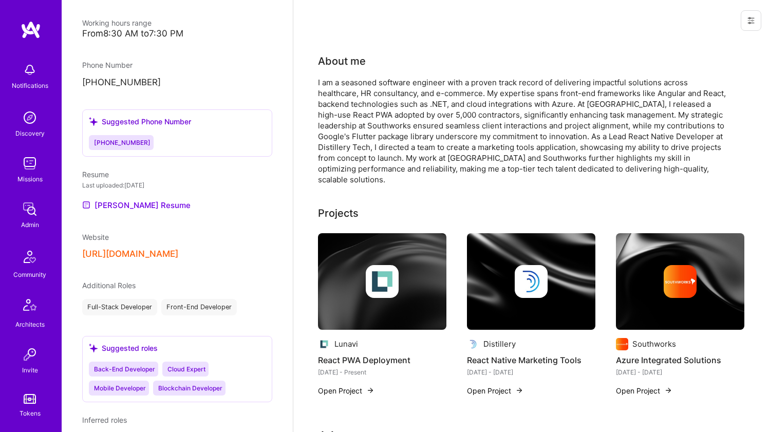
click at [369, 98] on div "I am a seasoned software engineer with a proven track record of delivering impa…" at bounding box center [523, 131] width 411 height 108
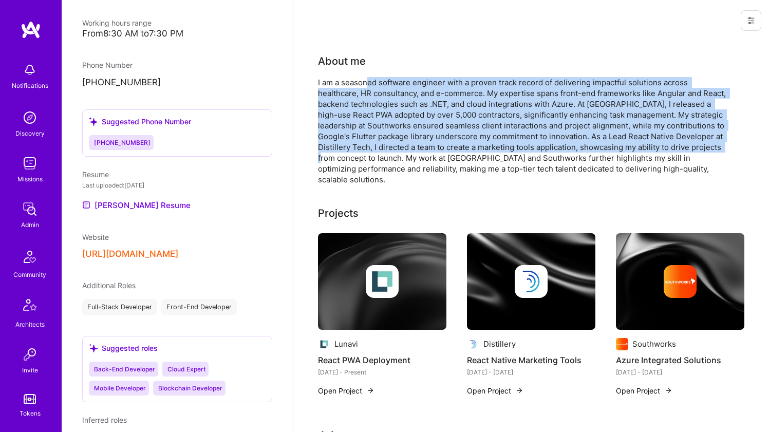
drag, startPoint x: 370, startPoint y: 84, endPoint x: 348, endPoint y: 156, distance: 75.6
click at [348, 156] on div "I am a seasoned software engineer with a proven track record of delivering impa…" at bounding box center [523, 131] width 411 height 108
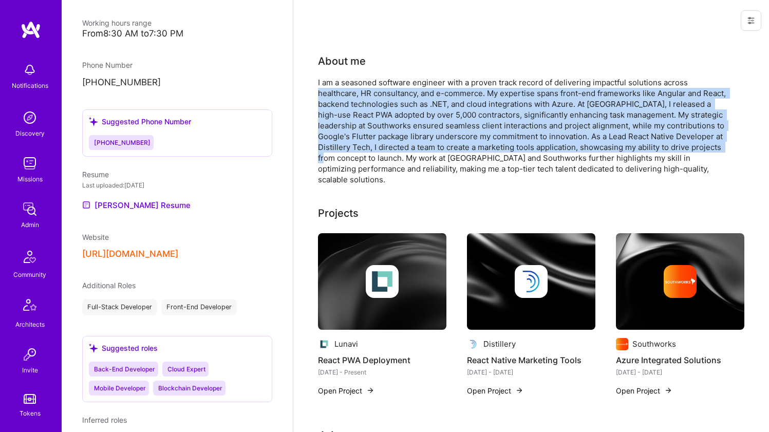
drag, startPoint x: 348, startPoint y: 156, endPoint x: 352, endPoint y: 96, distance: 60.7
click at [352, 96] on div "I am a seasoned software engineer with a proven track record of delivering impa…" at bounding box center [523, 131] width 411 height 108
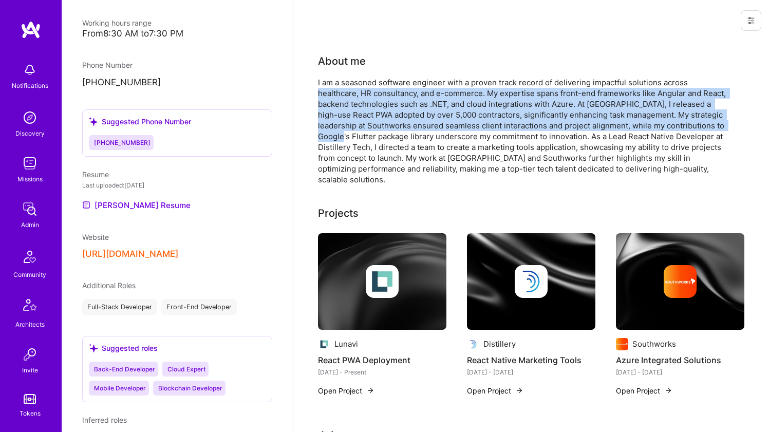
drag, startPoint x: 352, startPoint y: 96, endPoint x: 342, endPoint y: 138, distance: 43.7
click at [342, 138] on div "I am a seasoned software engineer with a proven track record of delivering impa…" at bounding box center [523, 131] width 411 height 108
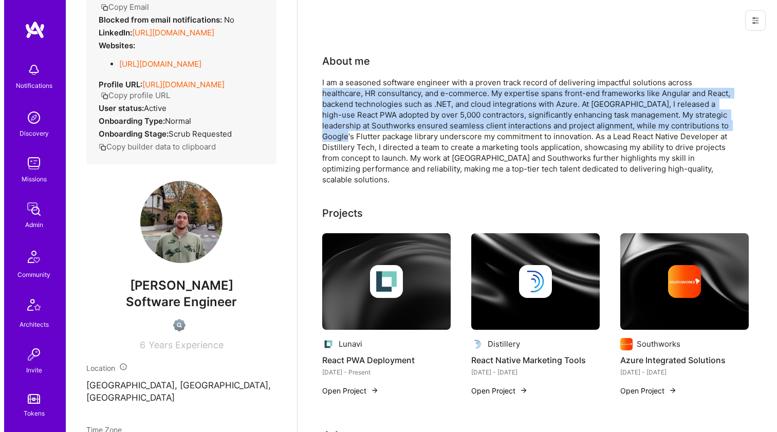
scroll to position [96, 0]
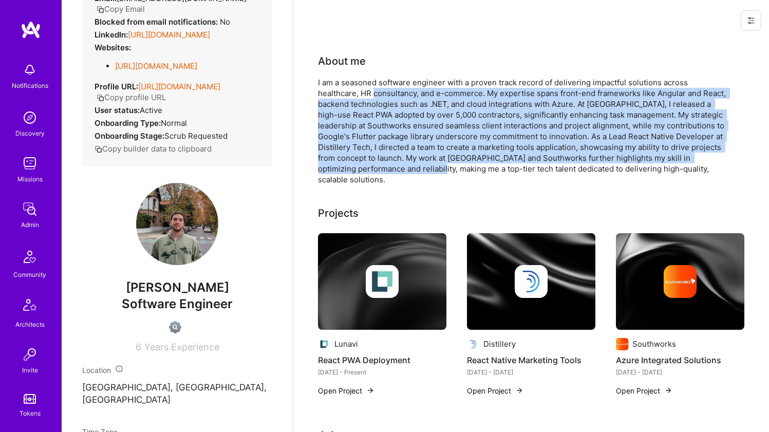
drag, startPoint x: 421, startPoint y: 163, endPoint x: 371, endPoint y: 94, distance: 85.4
click at [371, 94] on div "I am a seasoned software engineer with a proven track record of delivering impa…" at bounding box center [523, 131] width 411 height 108
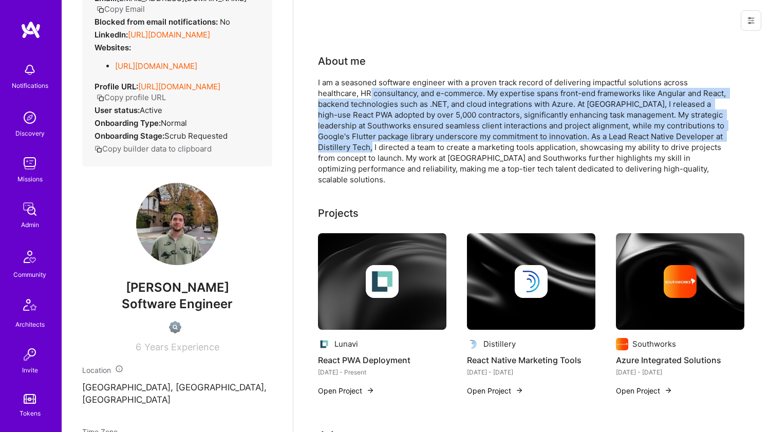
drag, startPoint x: 371, startPoint y: 94, endPoint x: 364, endPoint y: 145, distance: 51.9
click at [364, 145] on div "I am a seasoned software engineer with a proven track record of delivering impa…" at bounding box center [523, 131] width 411 height 108
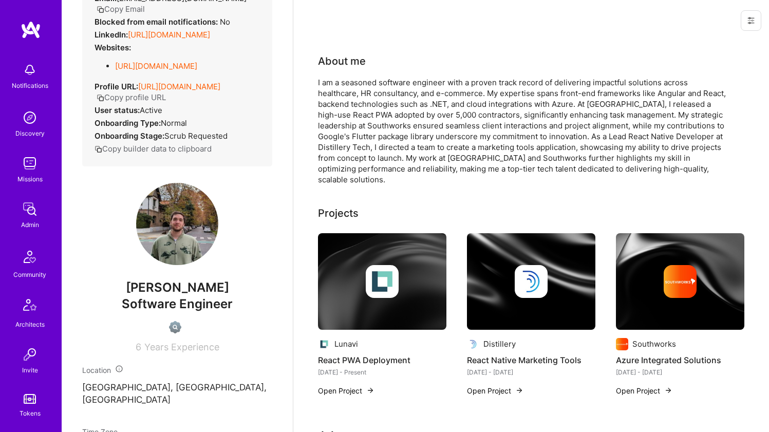
click at [366, 286] on div at bounding box center [382, 281] width 33 height 33
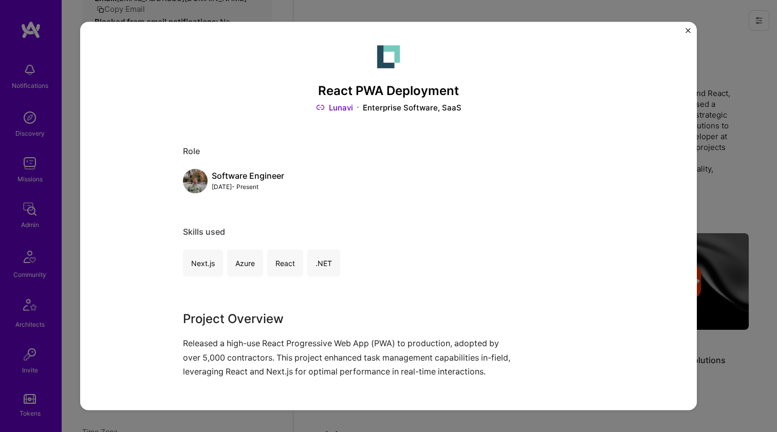
scroll to position [137, 0]
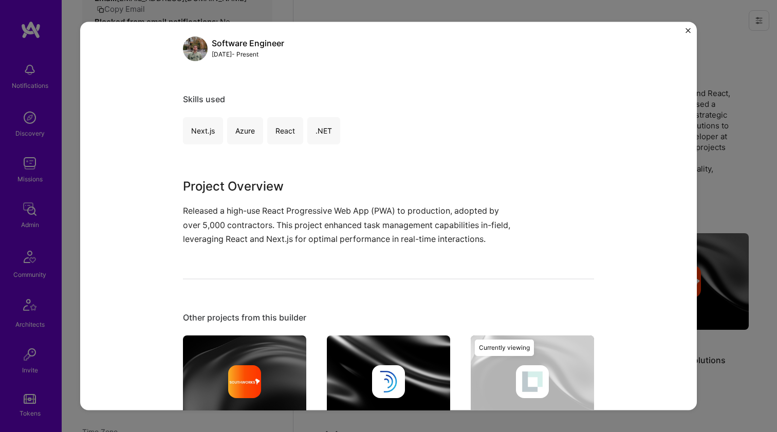
click at [357, 234] on p "Released a high-use React Progressive Web App (PWA) to production, adopted by o…" at bounding box center [350, 225] width 334 height 42
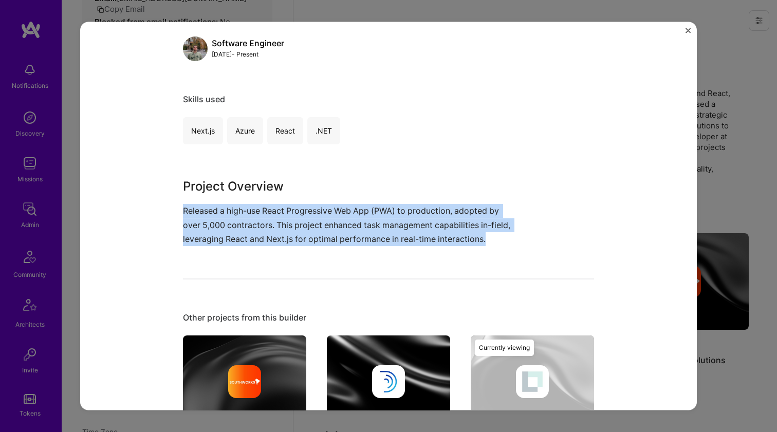
click at [357, 234] on p "Released a high-use React Progressive Web App (PWA) to production, adopted by o…" at bounding box center [350, 225] width 334 height 42
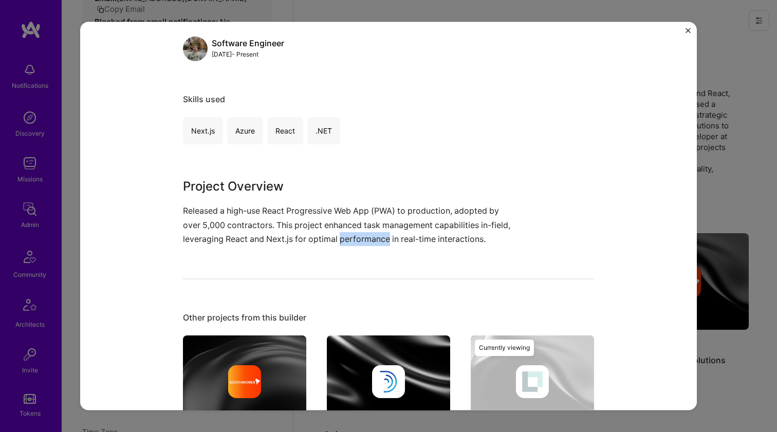
click at [357, 234] on p "Released a high-use React Progressive Web App (PWA) to production, adopted by o…" at bounding box center [350, 225] width 334 height 42
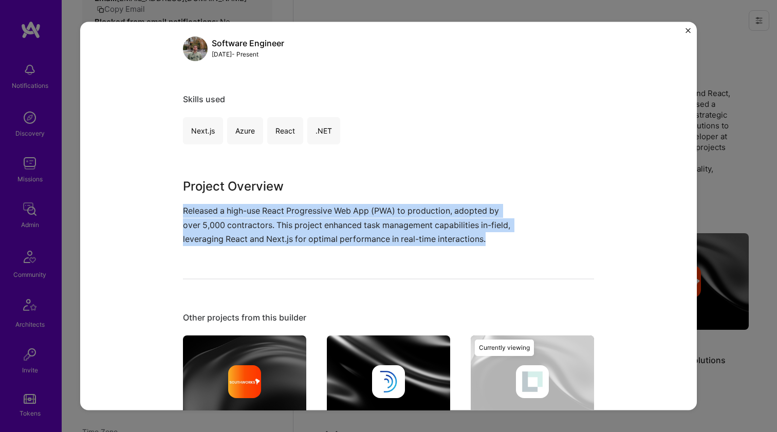
click at [357, 234] on p "Released a high-use React Progressive Web App (PWA) to production, adopted by o…" at bounding box center [350, 225] width 334 height 42
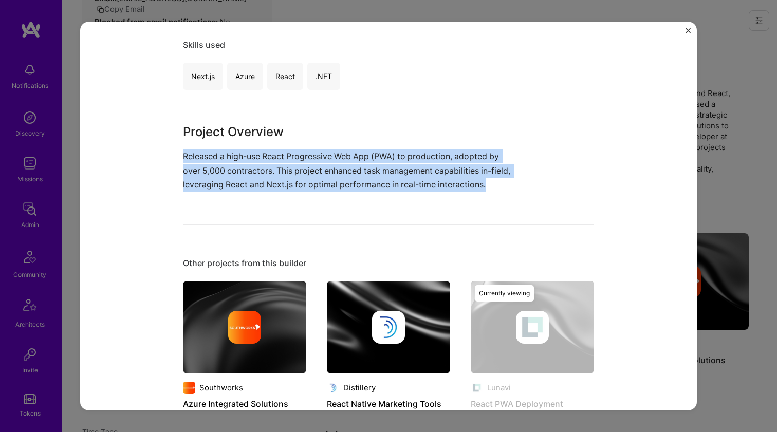
scroll to position [252, 0]
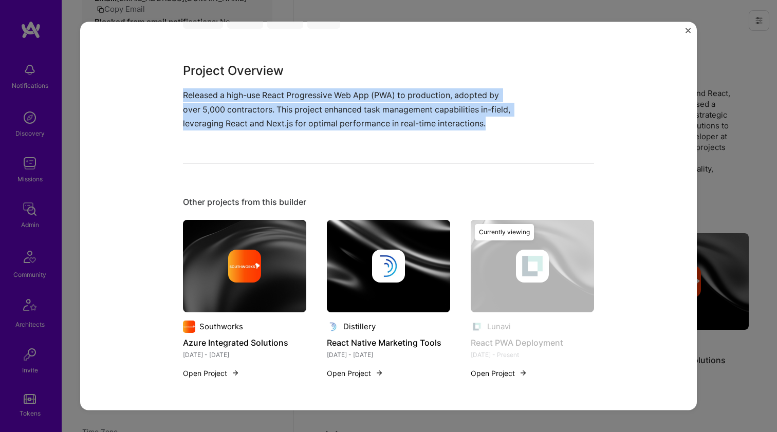
click at [357, 233] on img at bounding box center [388, 265] width 123 height 92
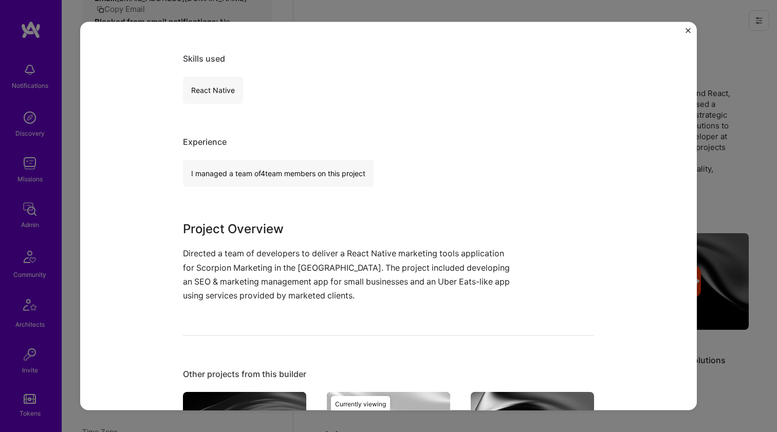
scroll to position [179, 0]
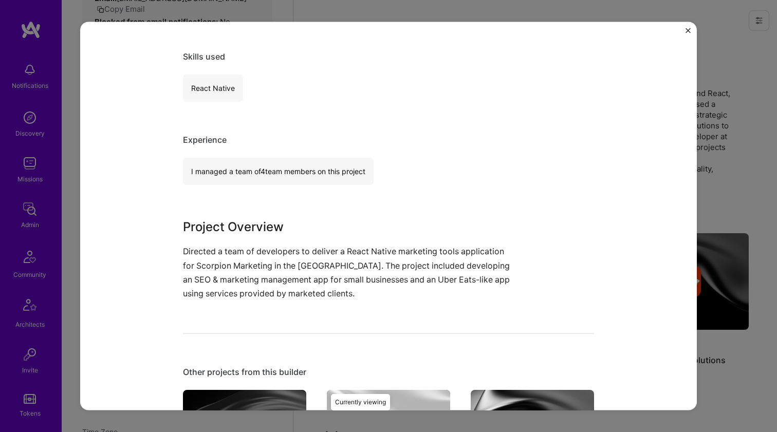
click at [326, 248] on p "Directed a team of developers to deliver a React Native marketing tools applica…" at bounding box center [350, 273] width 334 height 56
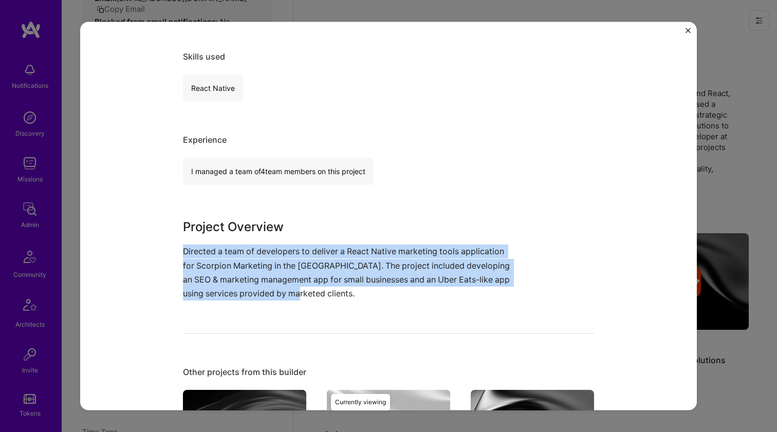
click at [326, 248] on p "Directed a team of developers to deliver a React Native marketing tools applica…" at bounding box center [350, 273] width 334 height 56
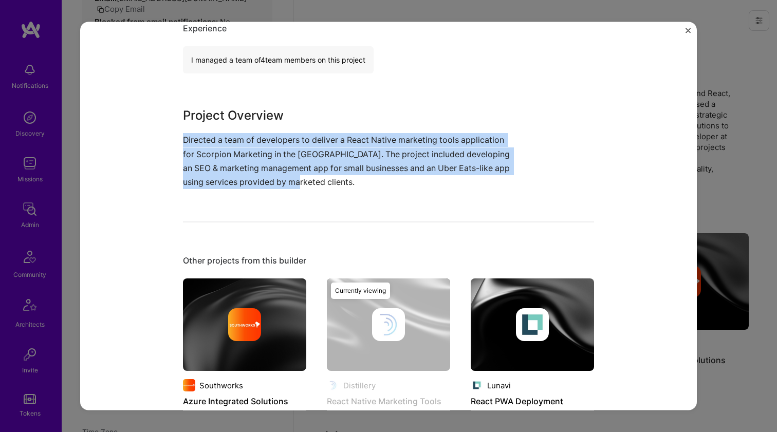
scroll to position [349, 0]
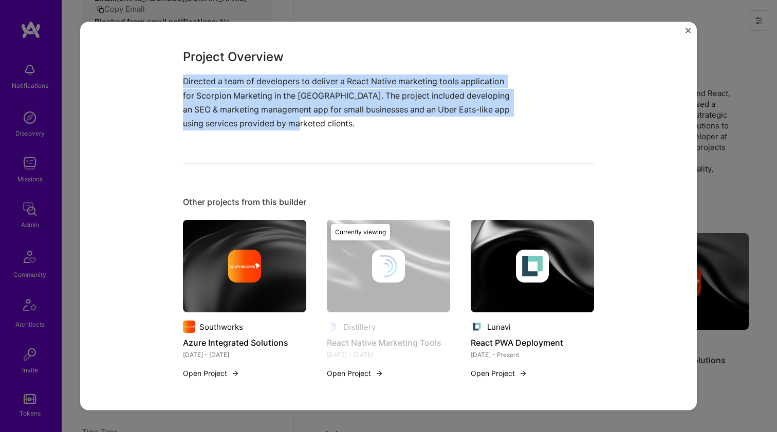
click at [258, 247] on img at bounding box center [244, 266] width 123 height 92
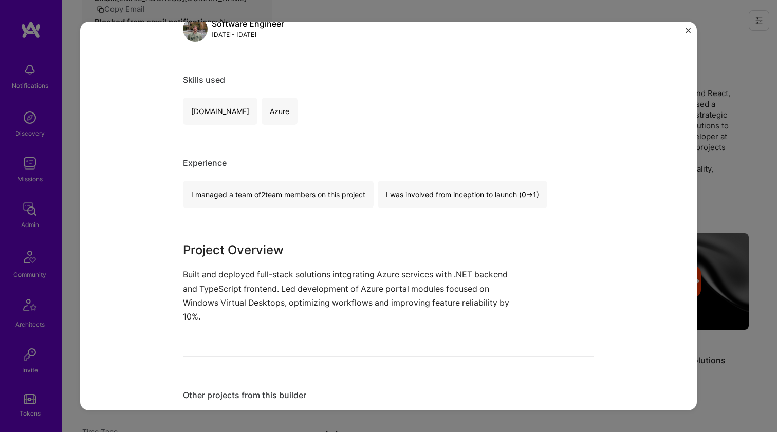
scroll to position [220, 0]
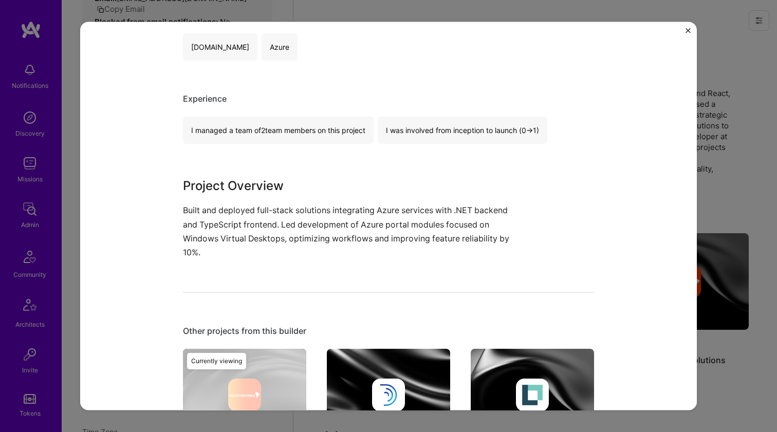
click at [260, 228] on p "Built and deployed full-stack solutions integrating Azure services with .NET ba…" at bounding box center [350, 231] width 334 height 56
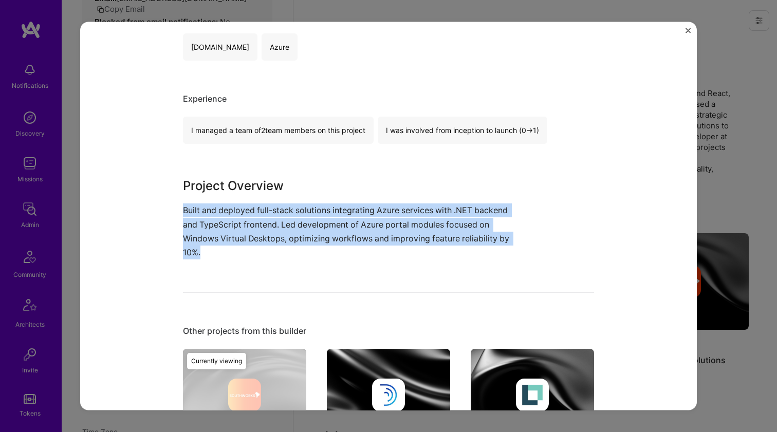
click at [260, 228] on p "Built and deployed full-stack solutions integrating Azure services with .NET ba…" at bounding box center [350, 231] width 334 height 56
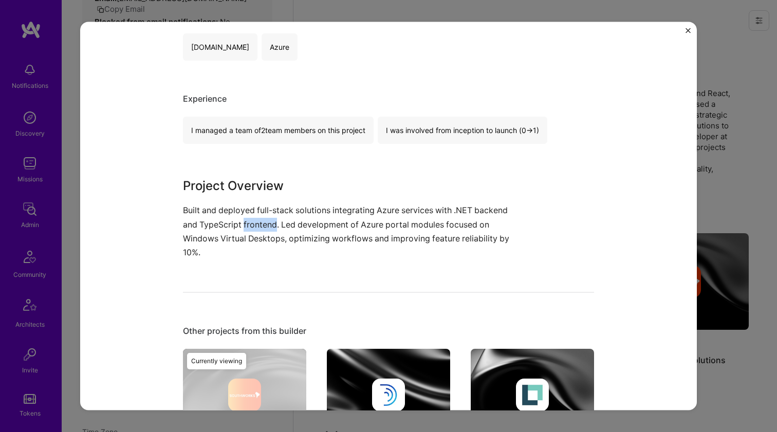
click at [260, 228] on p "Built and deployed full-stack solutions integrating Azure services with .NET ba…" at bounding box center [350, 231] width 334 height 56
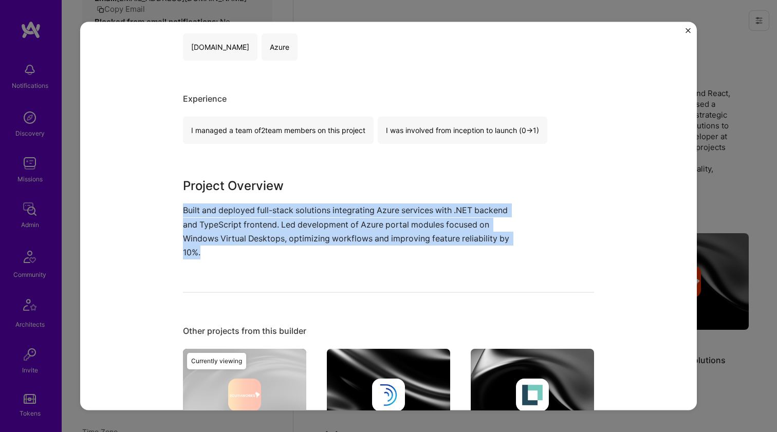
click at [260, 228] on p "Built and deployed full-stack solutions integrating Azure services with .NET ba…" at bounding box center [350, 231] width 334 height 56
drag, startPoint x: 265, startPoint y: 211, endPoint x: 233, endPoint y: 246, distance: 46.9
click at [233, 246] on p "Built and deployed full-stack solutions integrating Azure services with .NET ba…" at bounding box center [350, 231] width 334 height 56
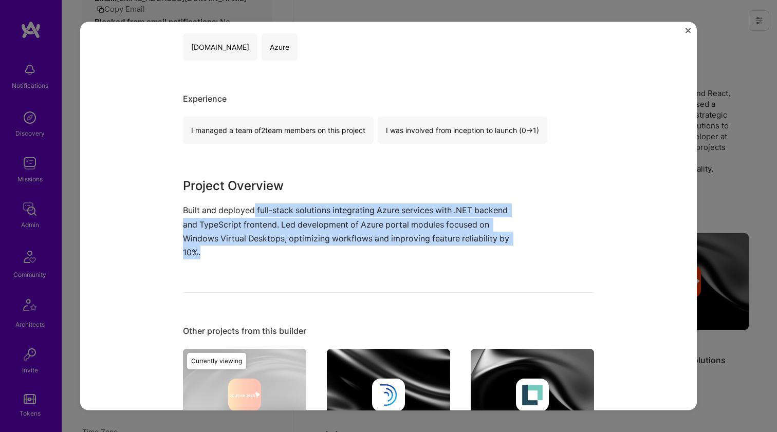
drag, startPoint x: 233, startPoint y: 246, endPoint x: 252, endPoint y: 211, distance: 40.0
click at [252, 211] on p "Built and deployed full-stack solutions integrating Azure services with .NET ba…" at bounding box center [350, 231] width 334 height 56
drag, startPoint x: 252, startPoint y: 211, endPoint x: 210, endPoint y: 249, distance: 57.1
click at [210, 249] on p "Built and deployed full-stack solutions integrating Azure services with .NET ba…" at bounding box center [350, 231] width 334 height 56
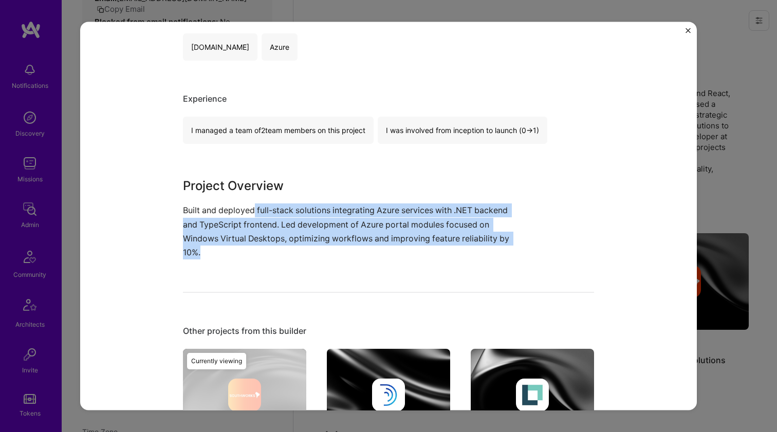
click at [210, 249] on p "Built and deployed full-stack solutions integrating Azure services with .NET ba…" at bounding box center [350, 231] width 334 height 56
drag, startPoint x: 210, startPoint y: 249, endPoint x: 238, endPoint y: 210, distance: 47.8
click at [238, 211] on p "Built and deployed full-stack solutions integrating Azure services with .NET ba…" at bounding box center [350, 231] width 334 height 56
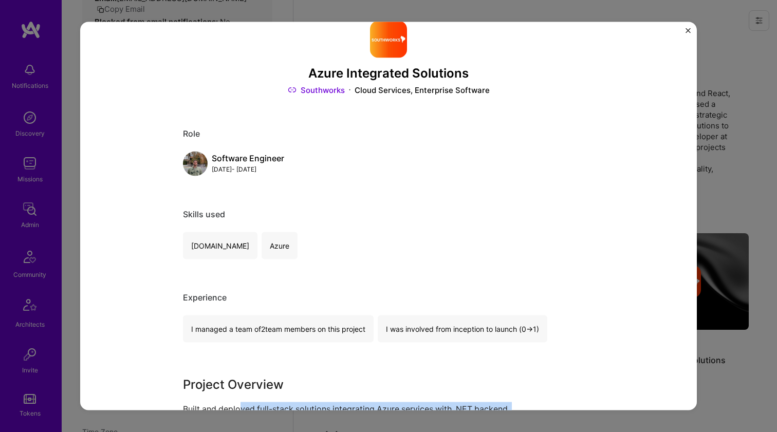
scroll to position [349, 0]
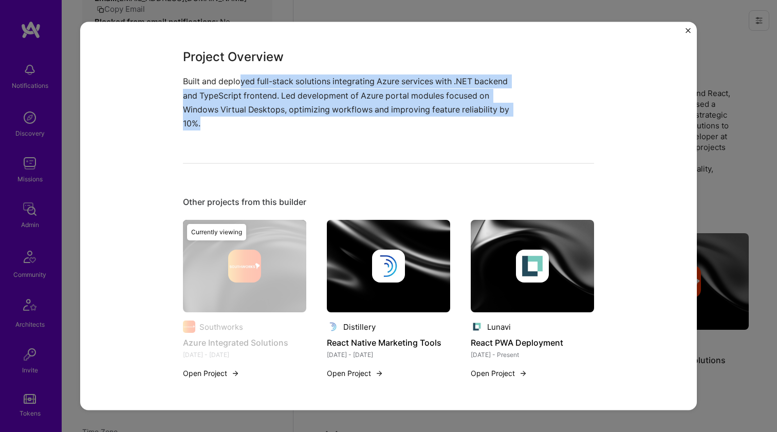
click at [381, 256] on img at bounding box center [388, 266] width 33 height 33
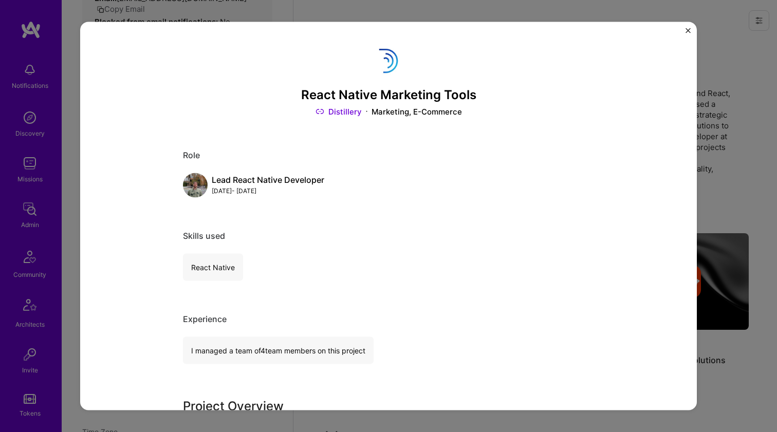
scroll to position [349, 0]
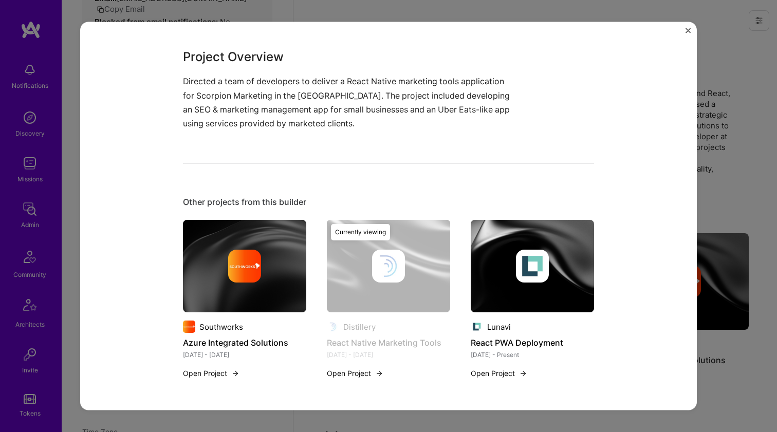
click at [498, 262] on div at bounding box center [532, 266] width 123 height 33
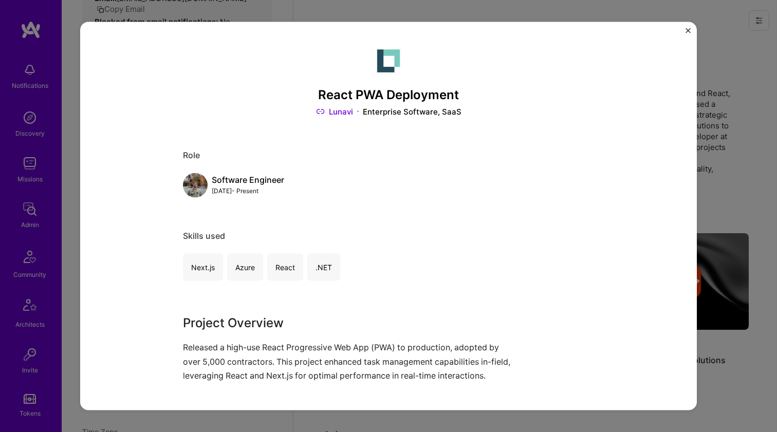
scroll to position [218, 0]
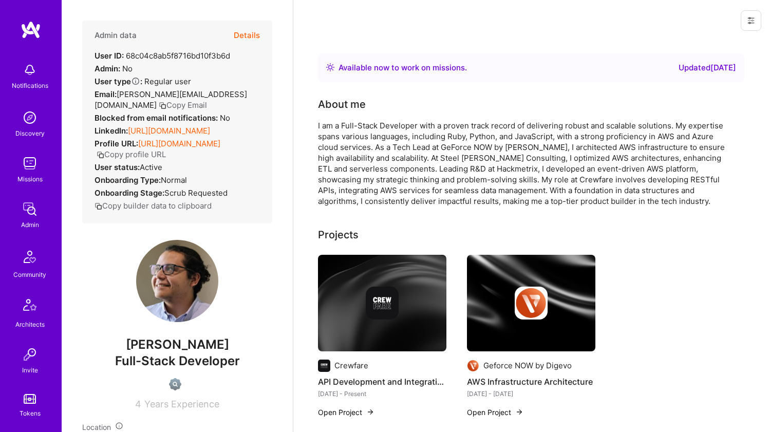
click at [191, 136] on link "[URL][DOMAIN_NAME]" at bounding box center [169, 131] width 82 height 10
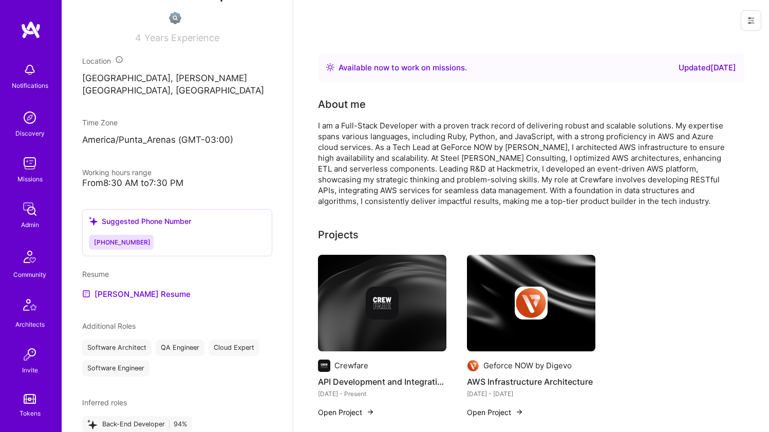
scroll to position [442, 0]
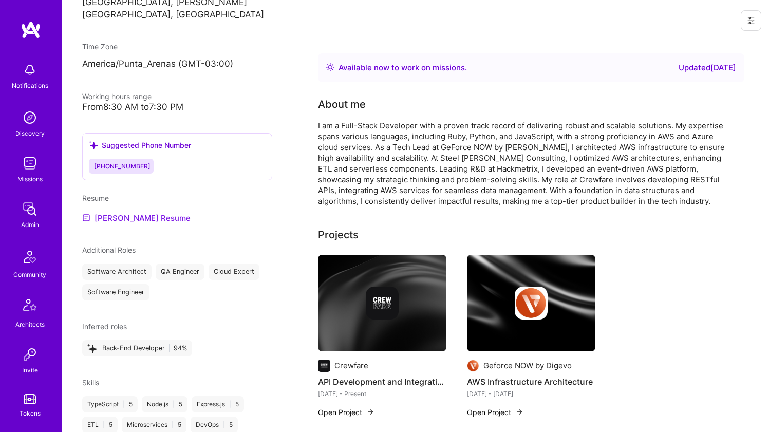
click at [146, 224] on link "[PERSON_NAME] Resume" at bounding box center [136, 218] width 108 height 12
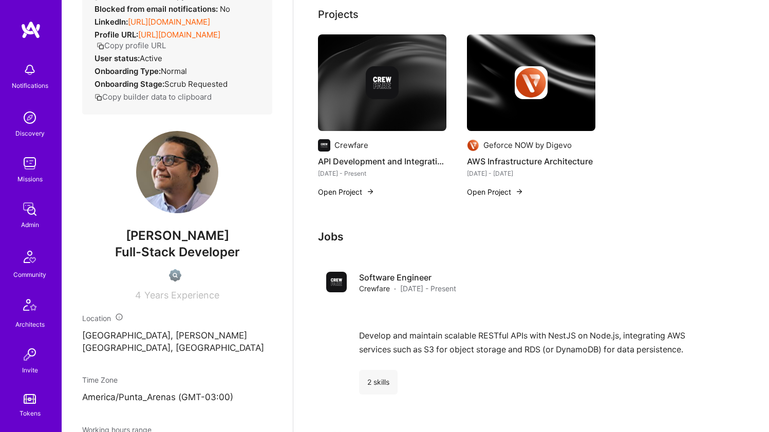
scroll to position [0, 0]
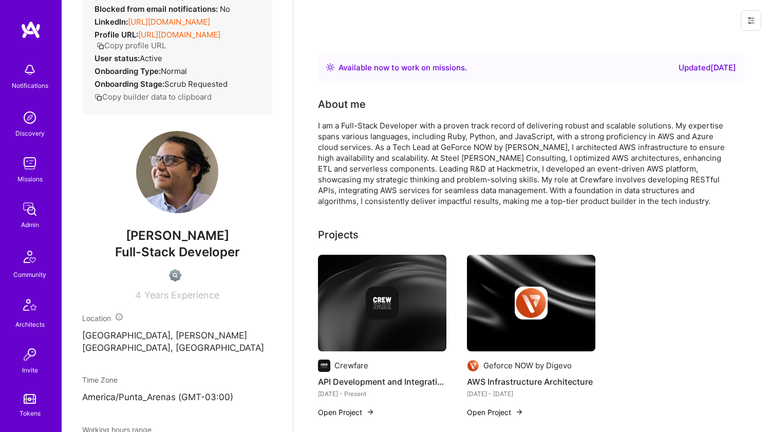
click at [404, 169] on div "I am a Full-Stack Developer with a proven track record of delivering robust and…" at bounding box center [523, 163] width 411 height 86
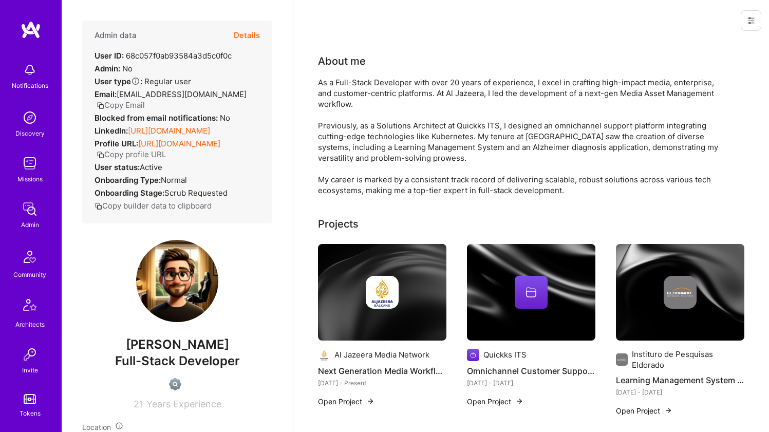
click at [202, 136] on link "[URL][DOMAIN_NAME]" at bounding box center [169, 131] width 82 height 10
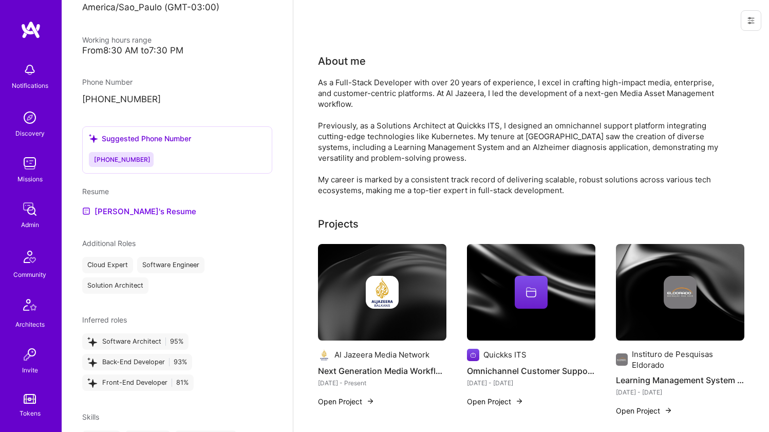
scroll to position [502, 0]
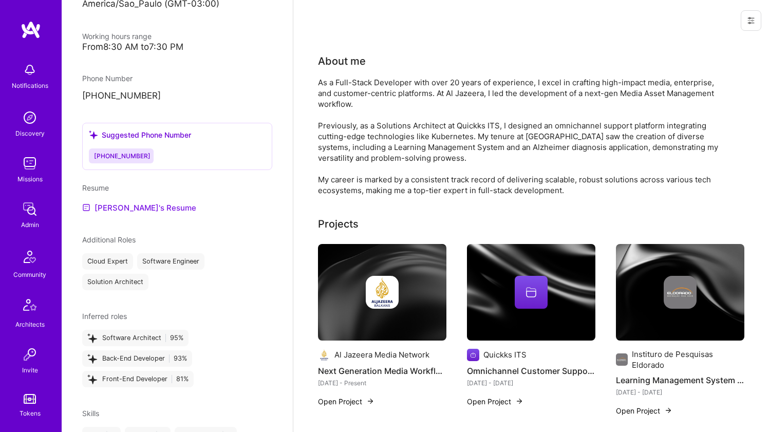
click at [125, 214] on link "Cicero's Resume" at bounding box center [139, 207] width 114 height 12
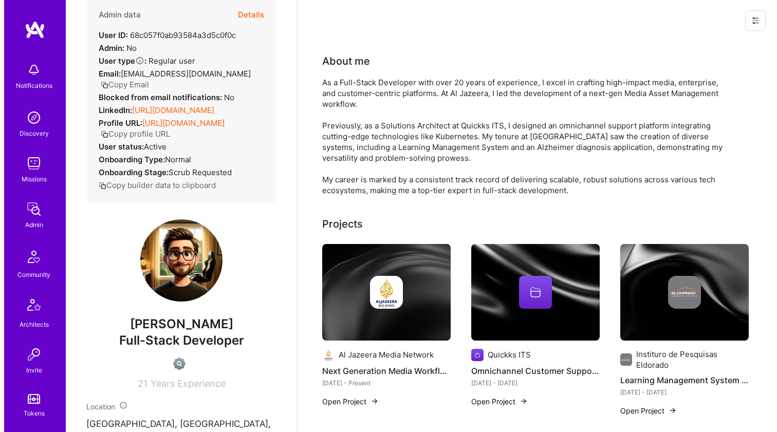
scroll to position [2, 0]
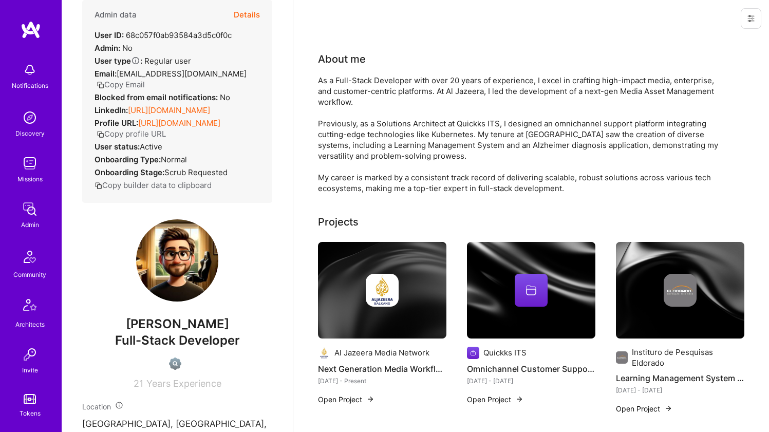
click at [377, 303] on img at bounding box center [382, 290] width 33 height 33
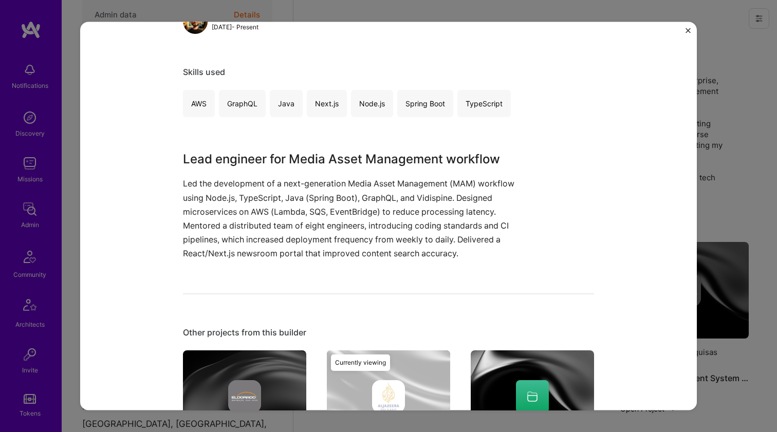
scroll to position [263, 0]
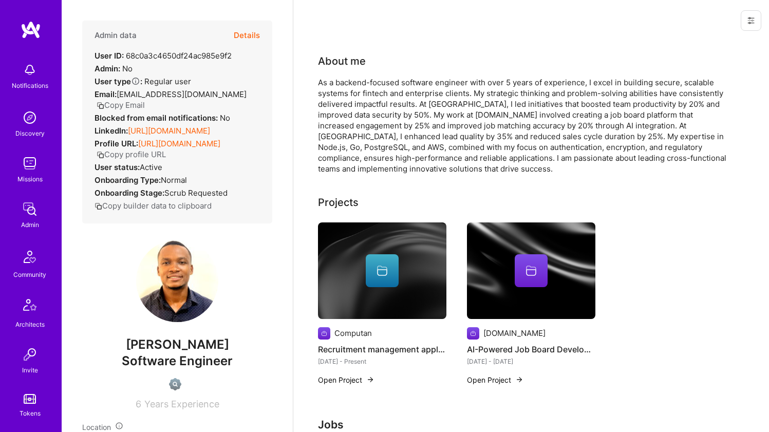
click at [162, 132] on link "[URL][DOMAIN_NAME]" at bounding box center [169, 131] width 82 height 10
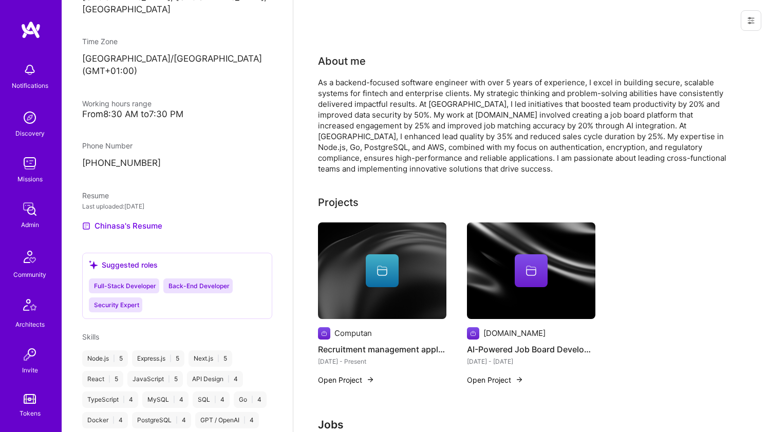
scroll to position [466, 0]
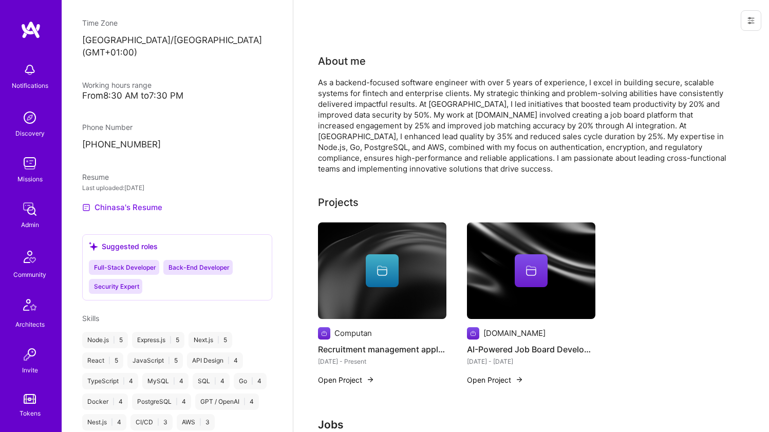
click at [142, 206] on link "Chinasa's Resume" at bounding box center [122, 207] width 80 height 12
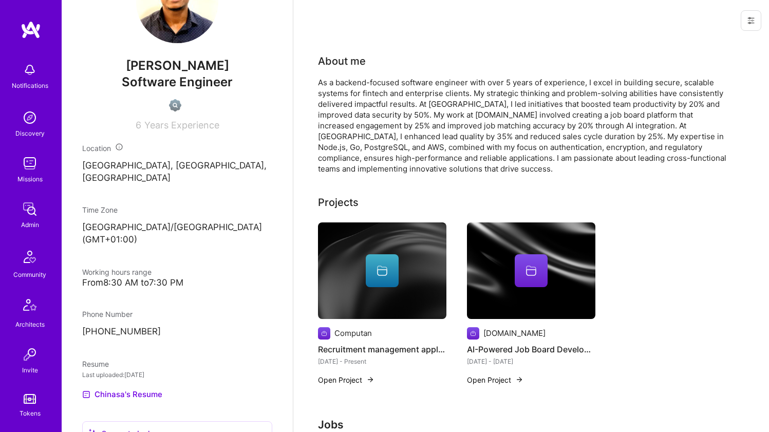
scroll to position [257, 0]
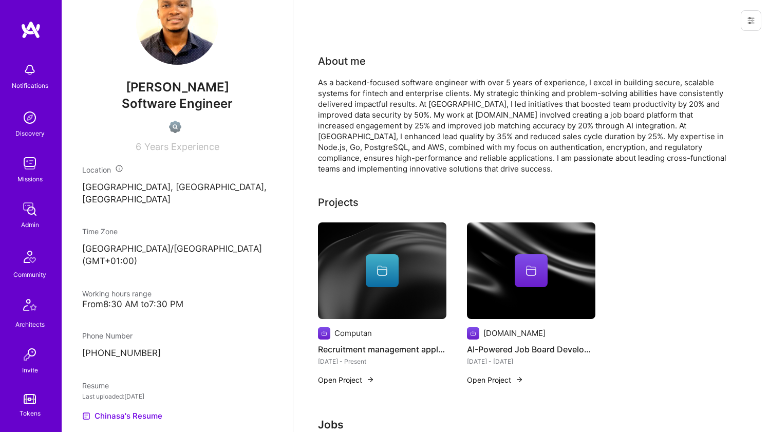
click at [479, 98] on div "As a backend-focused software engineer with over 5 years of experience, I excel…" at bounding box center [523, 125] width 411 height 97
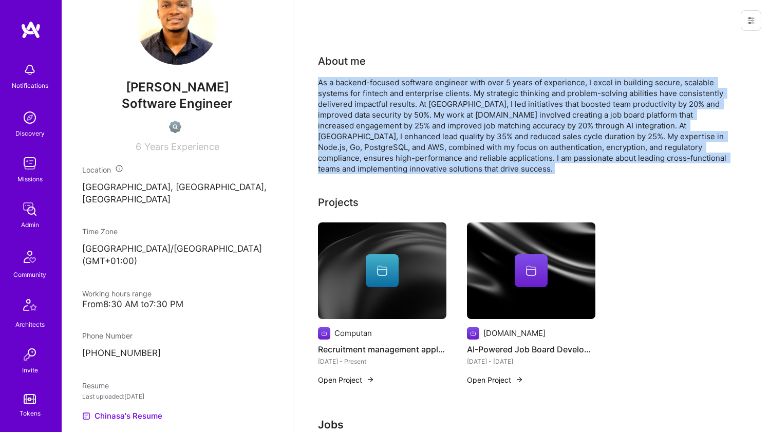
click at [479, 98] on div "As a backend-focused software engineer with over 5 years of experience, I excel…" at bounding box center [523, 125] width 411 height 97
